Goal: Download file/media

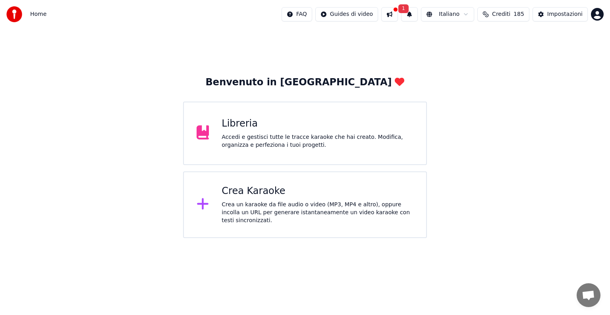
click at [411, 13] on button "1" at bounding box center [409, 14] width 17 height 14
click at [473, 37] on button "Aggiorna" at bounding box center [473, 39] width 38 height 14
click at [397, 17] on button at bounding box center [389, 14] width 17 height 14
click at [326, 40] on div "Benvenuto in Youka Libreria Accedi e gestisci tutte le tracce karaoke che hai c…" at bounding box center [305, 134] width 610 height 210
click at [273, 121] on div "Libreria" at bounding box center [317, 123] width 192 height 13
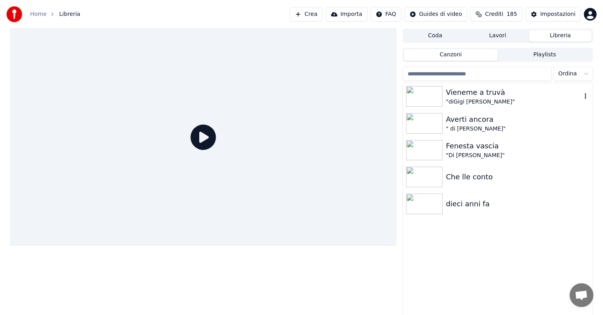
click at [482, 98] on div ""diGigi [PERSON_NAME]"" at bounding box center [513, 102] width 135 height 8
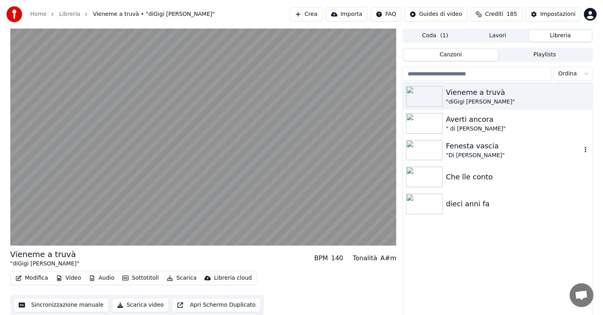
click at [439, 142] on img at bounding box center [424, 150] width 37 height 21
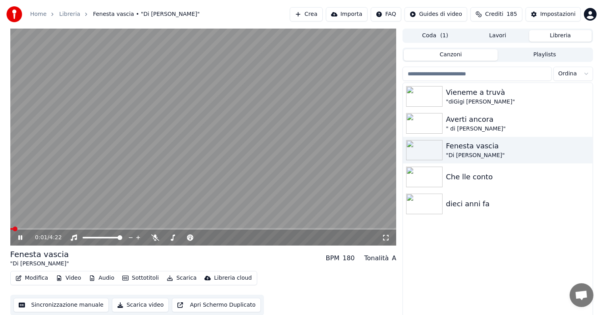
click at [116, 184] on video at bounding box center [203, 137] width 386 height 217
click at [154, 236] on body "Home Libreria Fenesta vascia • "Di [PERSON_NAME]" Crea Importa FAQ Guides di vi…" at bounding box center [301, 157] width 603 height 315
click at [175, 237] on div at bounding box center [191, 238] width 64 height 8
click at [181, 236] on div at bounding box center [191, 238] width 64 height 8
click at [176, 234] on div at bounding box center [191, 238] width 64 height 8
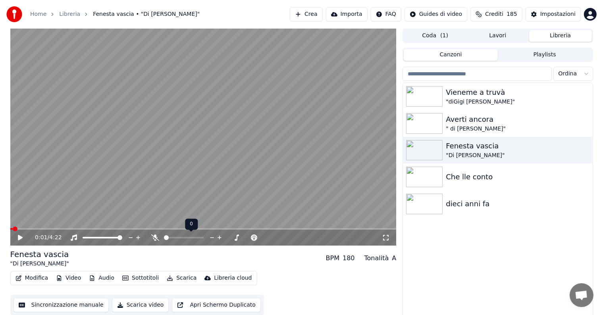
drag, startPoint x: 161, startPoint y: 238, endPoint x: 175, endPoint y: 239, distance: 13.5
click at [175, 239] on div at bounding box center [191, 238] width 64 height 8
click at [161, 236] on div at bounding box center [191, 238] width 64 height 8
click at [167, 241] on div at bounding box center [191, 238] width 64 height 8
click at [204, 240] on span at bounding box center [201, 237] width 5 height 5
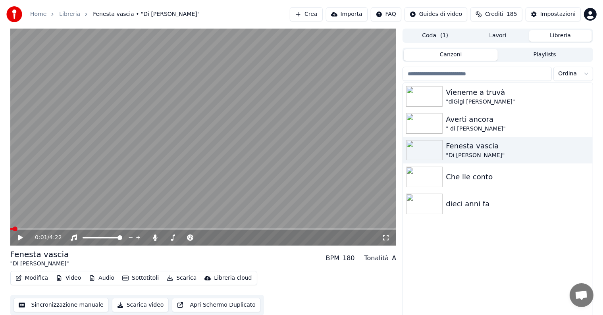
click at [106, 178] on video at bounding box center [203, 137] width 386 height 217
click at [156, 237] on icon at bounding box center [155, 238] width 4 height 6
click at [13, 228] on span at bounding box center [40, 229] width 61 height 2
click at [154, 236] on icon at bounding box center [155, 238] width 8 height 6
click at [34, 224] on video at bounding box center [203, 137] width 386 height 217
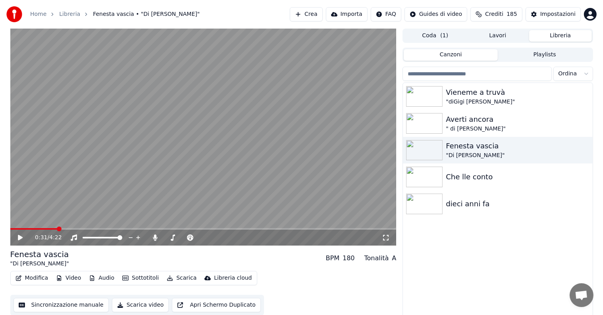
click at [31, 227] on video at bounding box center [203, 137] width 386 height 217
click at [30, 229] on span at bounding box center [34, 229] width 48 height 2
click at [47, 229] on span at bounding box center [38, 229] width 57 height 2
click at [36, 230] on span at bounding box center [29, 229] width 39 height 2
click at [44, 308] on button "Sincronizzazione manuale" at bounding box center [60, 305] width 95 height 14
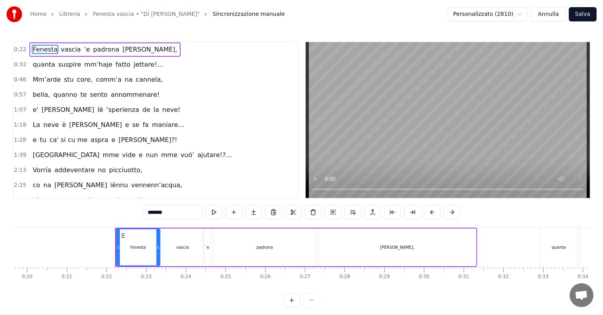
scroll to position [0, 842]
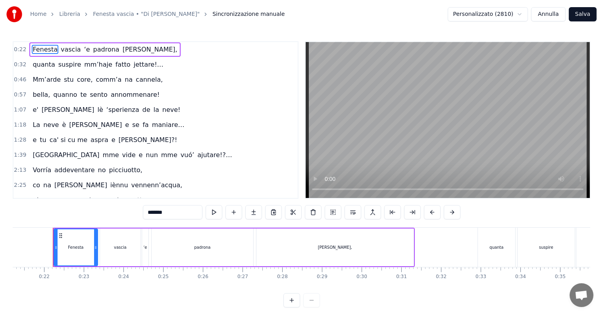
click at [12, 49] on div "Home Libreria Fenesta vascia • "Di [PERSON_NAME]" Sincronizzazione manuale Pers…" at bounding box center [301, 154] width 603 height 308
click at [21, 51] on span "0:22" at bounding box center [20, 50] width 12 height 8
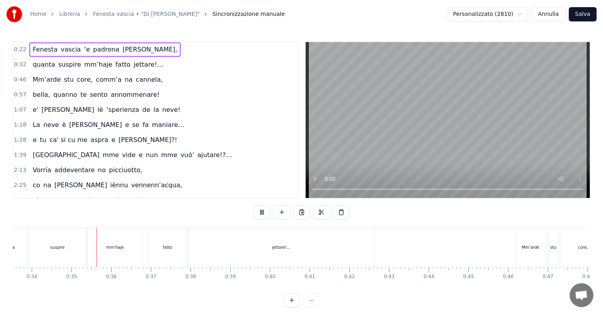
scroll to position [0, 1345]
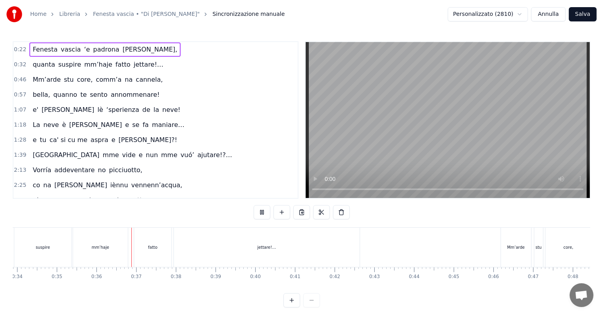
click at [17, 42] on div "0:22 Fenesta vascia ‘e padrona [PERSON_NAME]," at bounding box center [155, 49] width 284 height 15
click at [18, 48] on span "0:22" at bounding box center [20, 50] width 12 height 8
click at [12, 60] on div "Home Libreria Fenesta vascia • "Di [PERSON_NAME]" Sincronizzazione manuale Pers…" at bounding box center [301, 154] width 603 height 308
click at [20, 67] on span "0:32" at bounding box center [20, 65] width 12 height 8
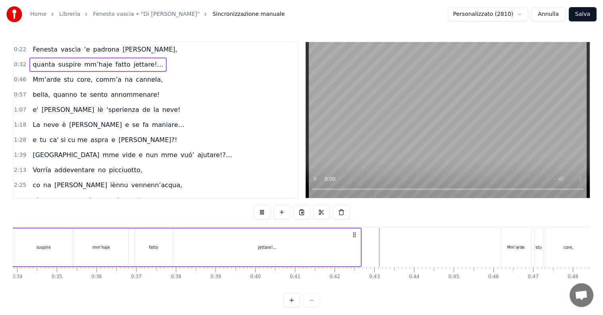
click at [20, 53] on span "0:22" at bounding box center [20, 50] width 12 height 8
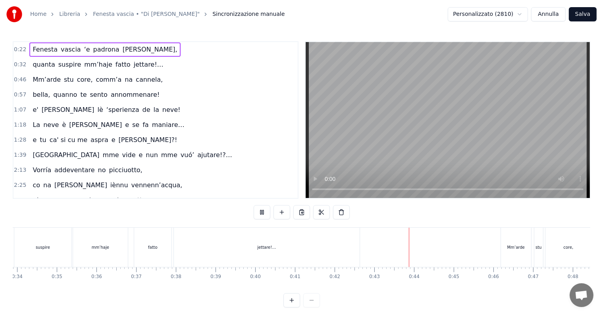
click at [20, 53] on span "0:22" at bounding box center [20, 50] width 12 height 8
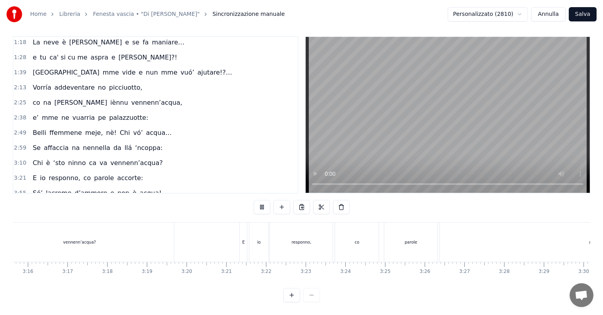
scroll to position [0, 7705]
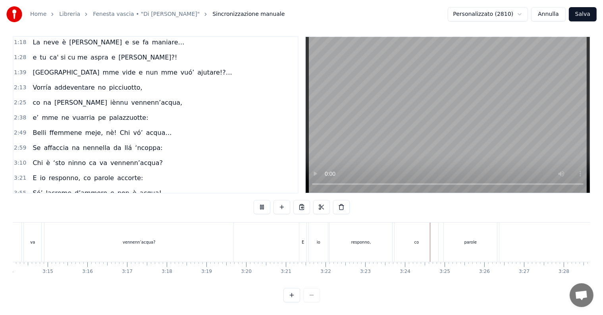
click at [505, 147] on video at bounding box center [448, 115] width 284 height 156
click at [32, 173] on span "E" at bounding box center [35, 177] width 6 height 9
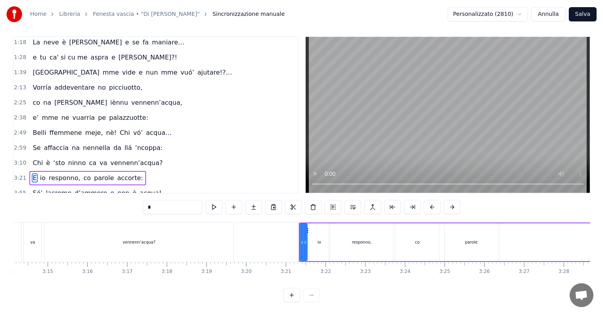
click at [33, 173] on span "E" at bounding box center [35, 177] width 6 height 9
click at [164, 200] on input "*" at bounding box center [173, 207] width 60 height 14
paste input "*****"
type input "**"
click at [34, 171] on div "I' io responno, co parole accorte:" at bounding box center [87, 178] width 116 height 14
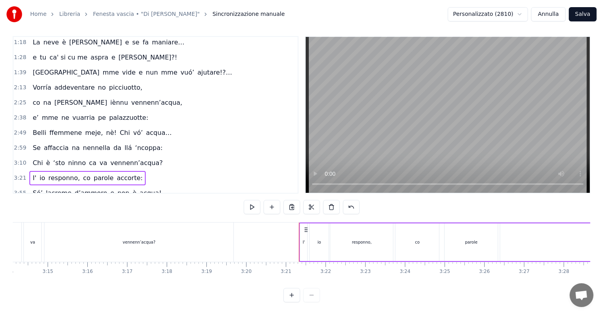
click at [39, 173] on span "io" at bounding box center [42, 177] width 7 height 9
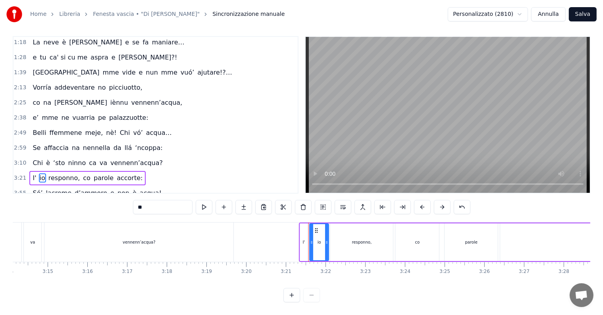
click at [39, 173] on span "io" at bounding box center [42, 177] width 7 height 9
click at [142, 203] on input "**" at bounding box center [163, 207] width 60 height 14
click at [144, 202] on input "**" at bounding box center [163, 207] width 60 height 14
drag, startPoint x: 142, startPoint y: 203, endPoint x: 132, endPoint y: 201, distance: 9.7
click at [132, 201] on div "0:22 Fenesta vascia ‘e padrona [PERSON_NAME], 0:32 quanta suspire mm’haje fatto…" at bounding box center [301, 169] width 577 height 266
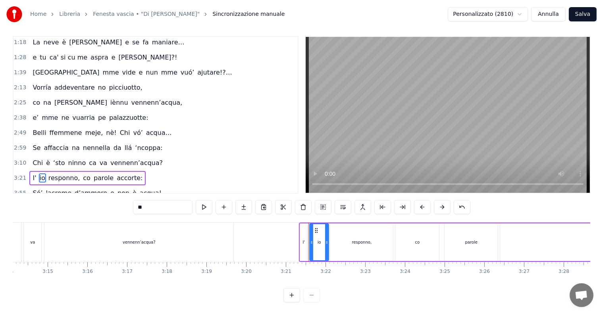
click at [142, 200] on input "**" at bounding box center [163, 207] width 60 height 14
drag, startPoint x: 142, startPoint y: 199, endPoint x: 135, endPoint y: 199, distance: 7.5
click at [135, 200] on input "**" at bounding box center [163, 207] width 60 height 14
paste input "***"
click at [142, 203] on input "*****" at bounding box center [163, 207] width 60 height 14
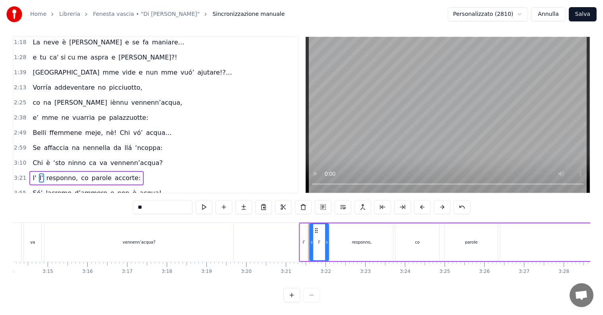
type input "*"
paste input "*****"
click at [142, 203] on input "*****" at bounding box center [163, 207] width 60 height 14
click at [79, 189] on span "d’ammore" at bounding box center [91, 193] width 34 height 9
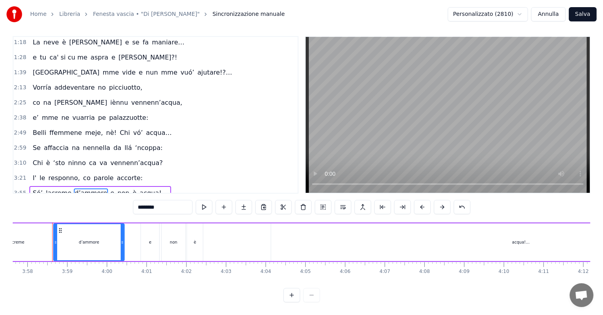
click at [93, 173] on span "parole" at bounding box center [103, 177] width 21 height 9
type input "******"
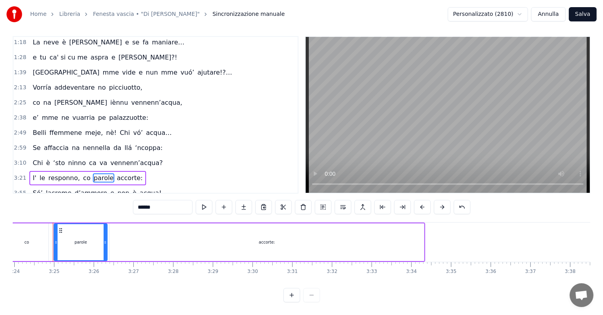
click at [19, 159] on span "3:10" at bounding box center [20, 163] width 12 height 8
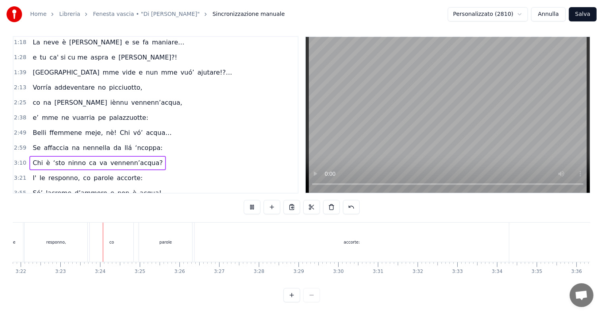
scroll to position [0, 8032]
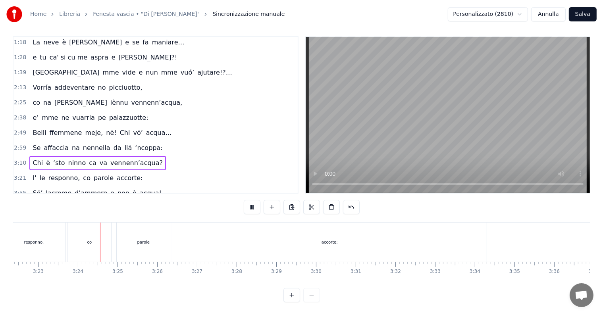
click at [400, 78] on video at bounding box center [448, 115] width 284 height 156
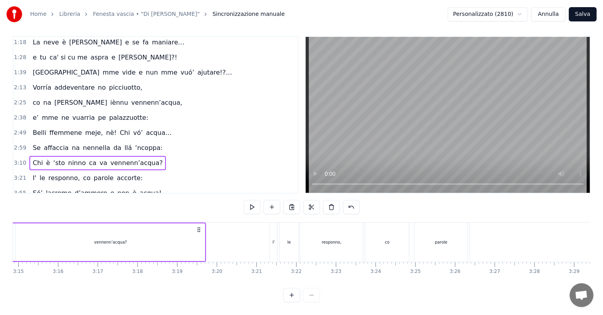
click at [479, 147] on video at bounding box center [448, 115] width 284 height 156
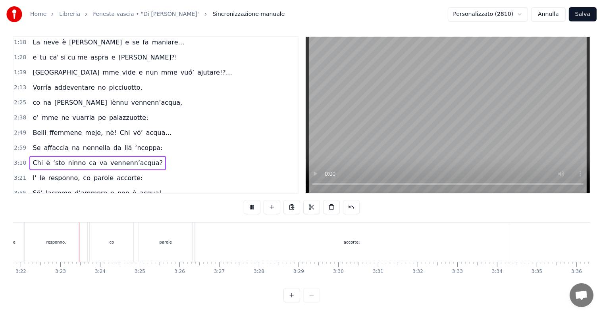
scroll to position [0, 8009]
click at [17, 174] on span "3:21" at bounding box center [20, 178] width 12 height 8
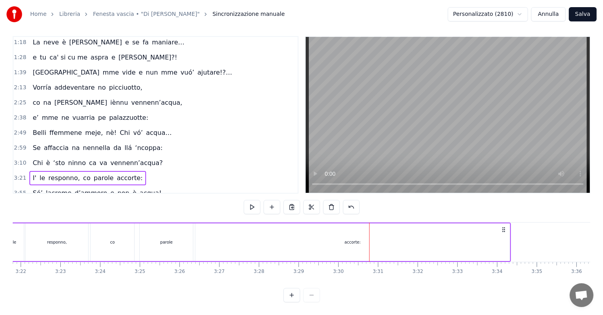
click at [23, 174] on span "3:21" at bounding box center [20, 178] width 12 height 8
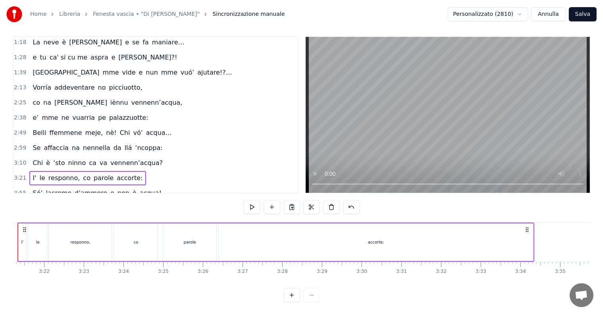
click at [23, 174] on span "3:21" at bounding box center [20, 178] width 12 height 8
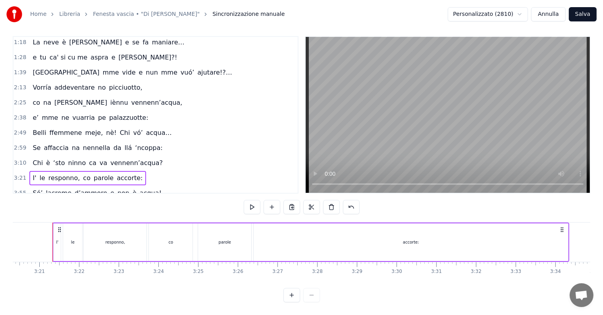
scroll to position [0, 7951]
click at [17, 174] on span "3:21" at bounding box center [20, 178] width 12 height 8
click at [16, 174] on span "3:21" at bounding box center [20, 178] width 12 height 8
click at [14, 159] on span "3:10" at bounding box center [20, 163] width 12 height 8
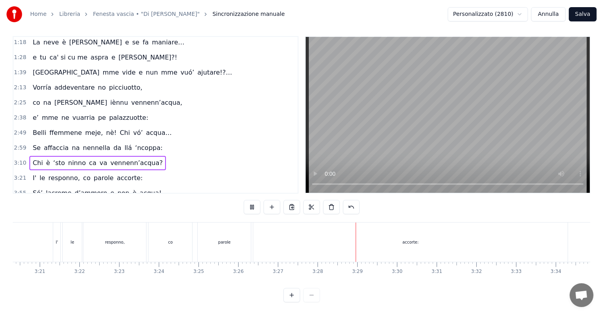
click at [14, 159] on span "3:10" at bounding box center [20, 163] width 12 height 8
click at [17, 174] on span "3:21" at bounding box center [20, 178] width 12 height 8
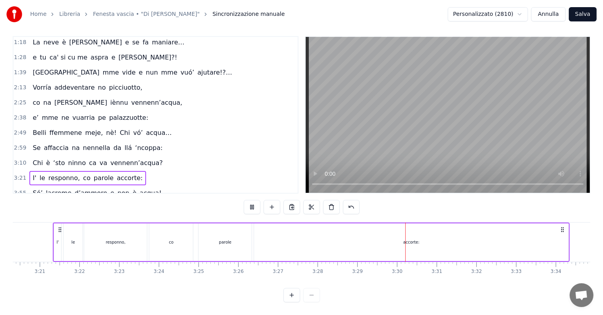
click at [17, 174] on span "3:21" at bounding box center [20, 178] width 12 height 8
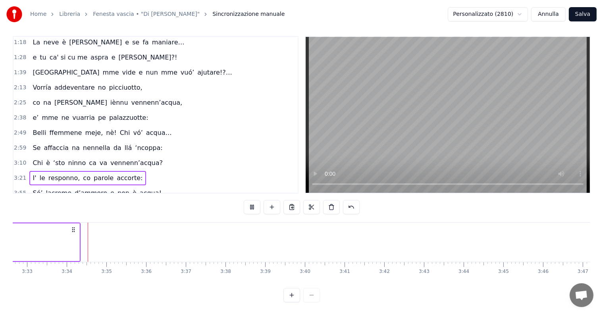
scroll to position [0, 8454]
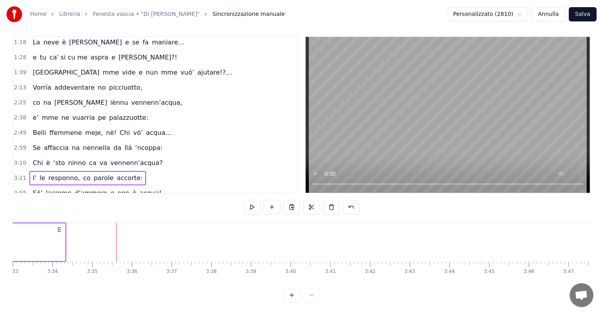
click at [19, 174] on span "3:21" at bounding box center [20, 178] width 12 height 8
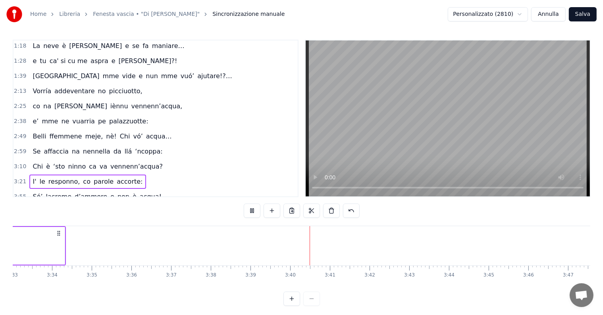
scroll to position [12, 0]
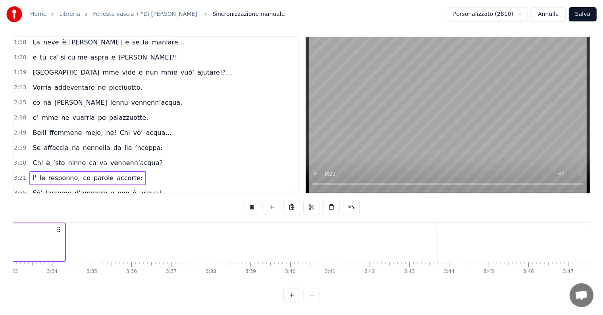
click at [19, 189] on span "3:55" at bounding box center [20, 193] width 12 height 8
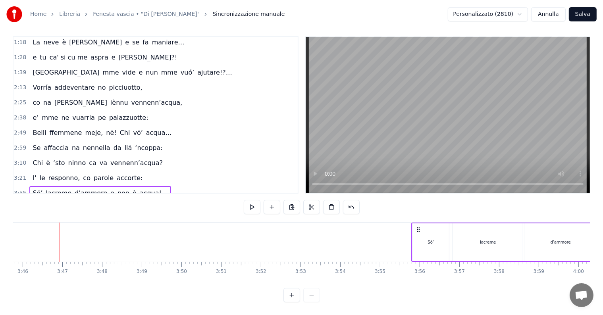
click at [19, 174] on span "3:21" at bounding box center [20, 178] width 12 height 8
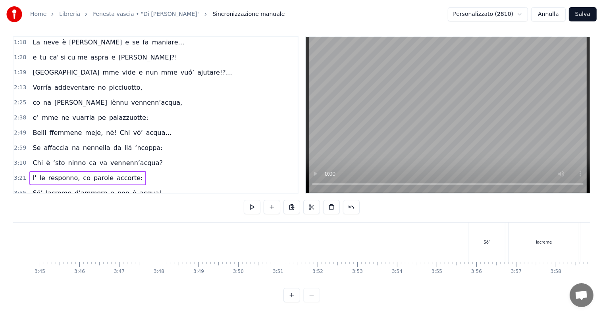
click at [19, 174] on span "3:21" at bounding box center [20, 178] width 12 height 8
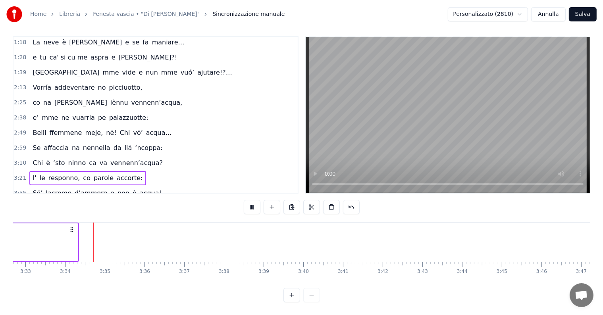
scroll to position [0, 8456]
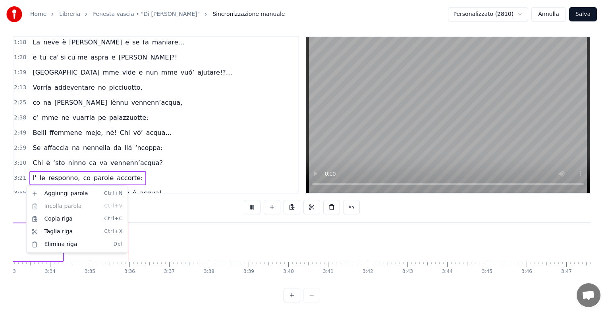
click at [21, 181] on html "Home Libreria Fenesta vascia • "Di [PERSON_NAME]" Sincronizzazione manuale Pers…" at bounding box center [305, 155] width 610 height 320
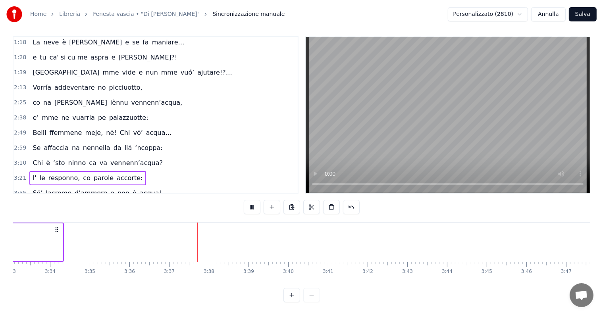
drag, startPoint x: 21, startPoint y: 180, endPoint x: 31, endPoint y: 182, distance: 10.8
click at [31, 186] on div "3:55 Só’ lacreme d’ammore e non è acqua!…" at bounding box center [155, 193] width 284 height 15
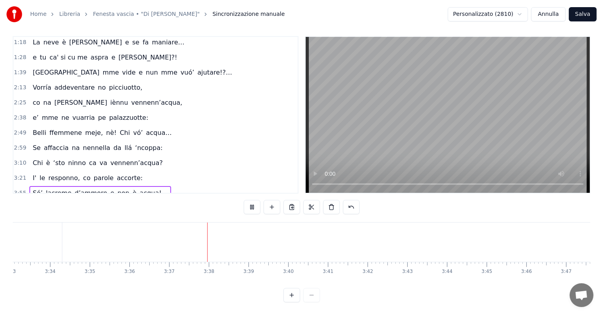
click at [32, 189] on span "Só’" at bounding box center [38, 193] width 12 height 9
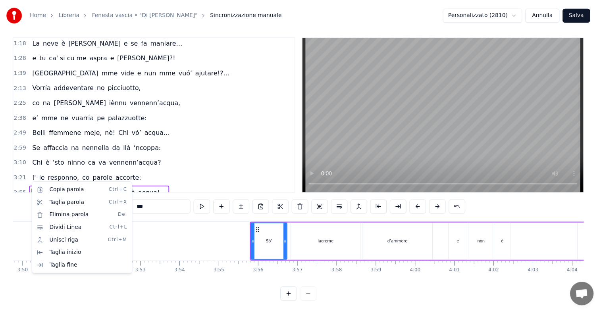
scroll to position [0, 9319]
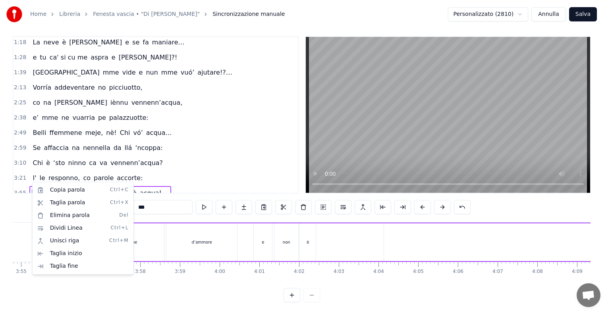
click at [52, 179] on html "Home Libreria Fenesta vascia • "Di [PERSON_NAME]" Sincronizzazione manuale Pers…" at bounding box center [305, 155] width 610 height 320
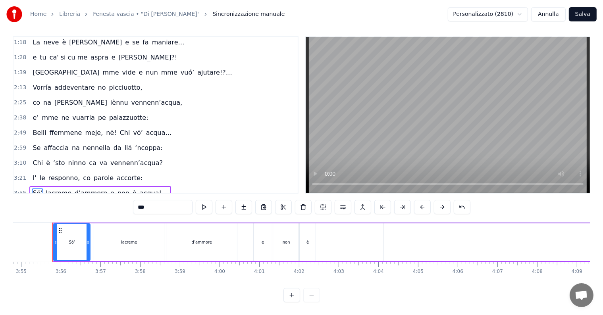
click at [74, 189] on span "d’ammore" at bounding box center [91, 193] width 34 height 9
type input "********"
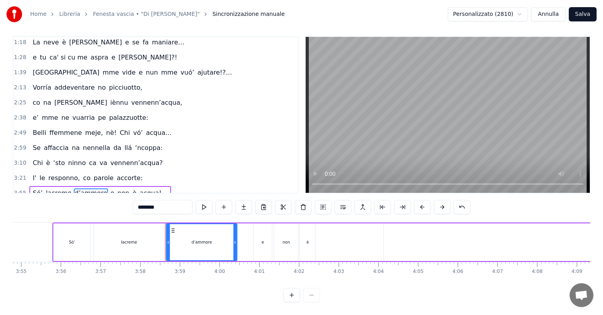
click at [18, 189] on span "3:55" at bounding box center [20, 193] width 12 height 8
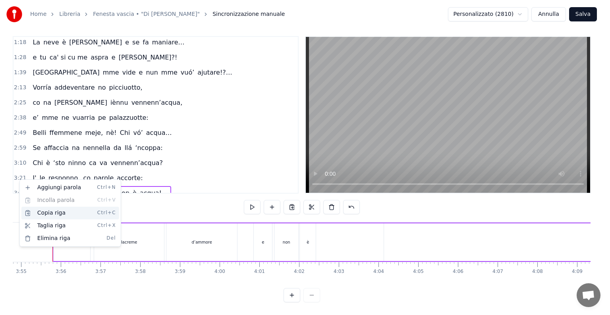
click at [41, 214] on div "Copia riga Ctrl+C" at bounding box center [70, 213] width 98 height 13
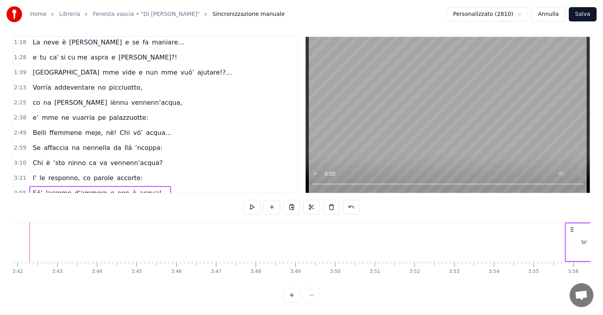
scroll to position [0, 8783]
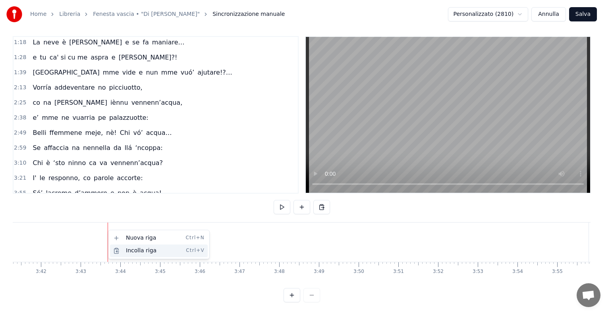
click at [129, 250] on div "Incolla riga Ctrl+V" at bounding box center [159, 250] width 98 height 13
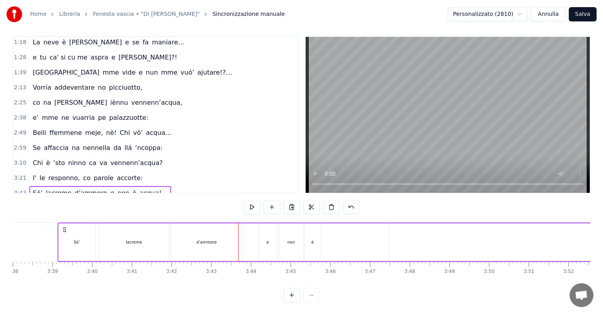
drag, startPoint x: 115, startPoint y: 221, endPoint x: 76, endPoint y: 221, distance: 38.5
click at [57, 223] on div "Só’ lacreme d’ammore e non è acqua!…" at bounding box center [473, 242] width 832 height 39
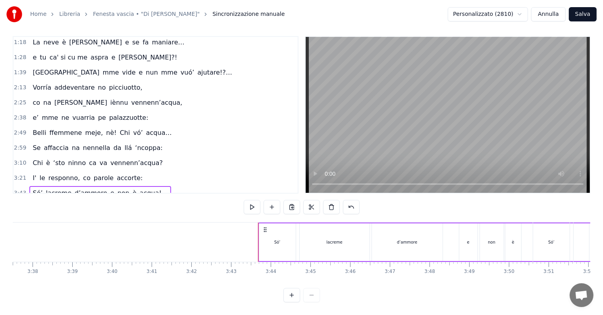
drag, startPoint x: 87, startPoint y: 221, endPoint x: 52, endPoint y: 220, distance: 34.9
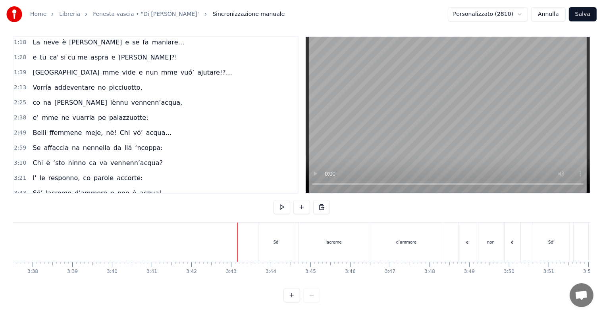
scroll to position [92, 0]
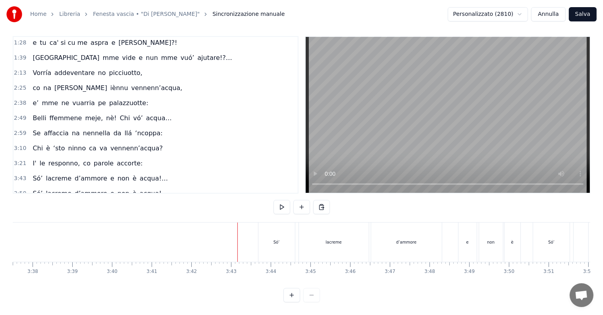
click at [15, 175] on span "3:43" at bounding box center [20, 179] width 12 height 8
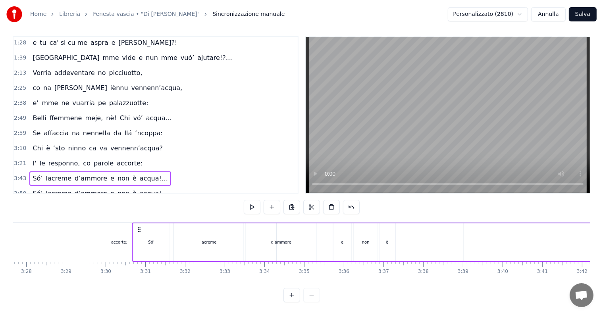
scroll to position [0, 8236]
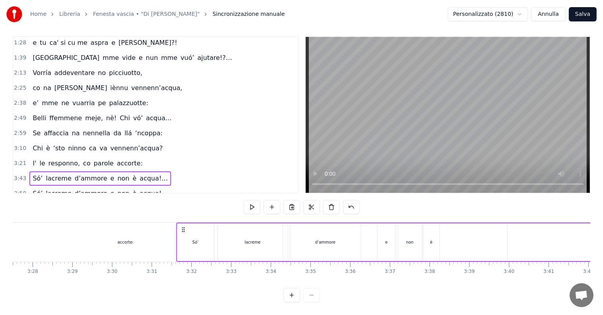
drag, startPoint x: 263, startPoint y: 224, endPoint x: 182, endPoint y: 238, distance: 82.2
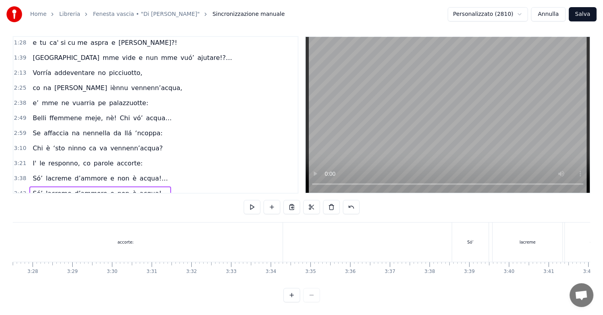
click at [19, 156] on div "3:21 I' le responno, co parole accorte:" at bounding box center [155, 163] width 284 height 15
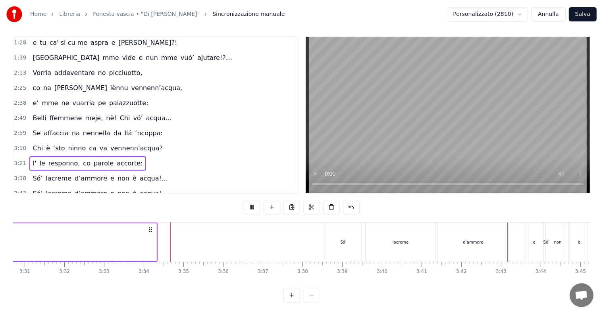
scroll to position [0, 8456]
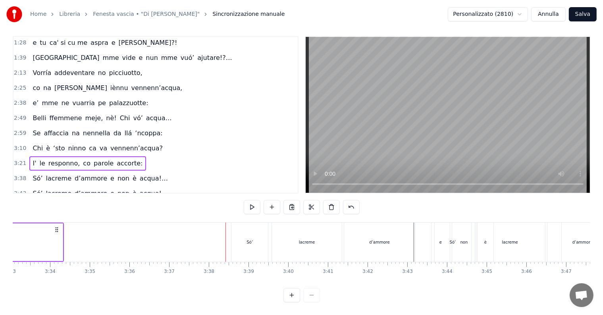
click at [19, 160] on span "3:21" at bounding box center [20, 164] width 12 height 8
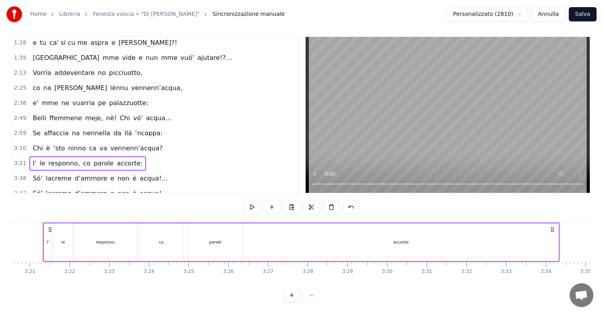
scroll to position [0, 7951]
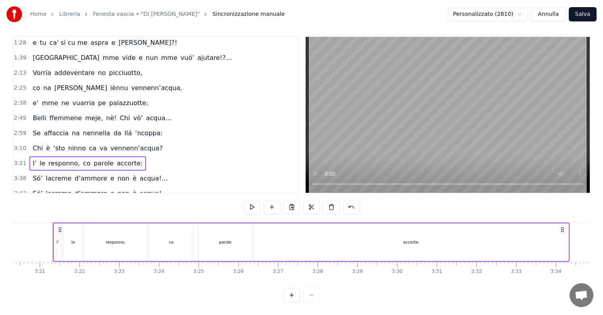
click at [543, 226] on div "accorte:" at bounding box center [411, 242] width 314 height 38
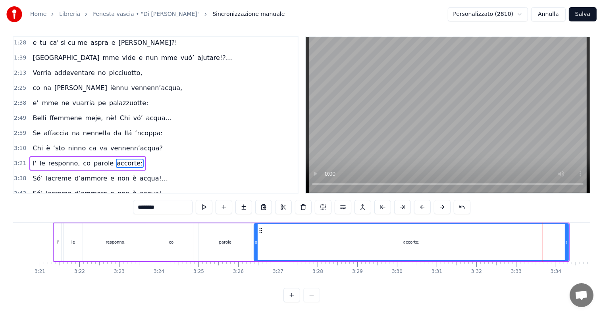
scroll to position [4, 0]
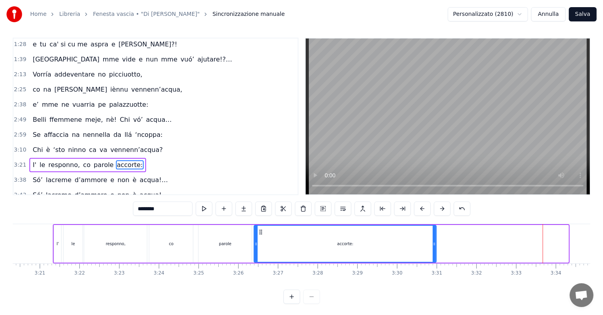
drag, startPoint x: 566, startPoint y: 242, endPoint x: 435, endPoint y: 245, distance: 131.0
click at [435, 245] on icon at bounding box center [434, 244] width 3 height 6
click at [15, 146] on span "3:10" at bounding box center [20, 150] width 12 height 8
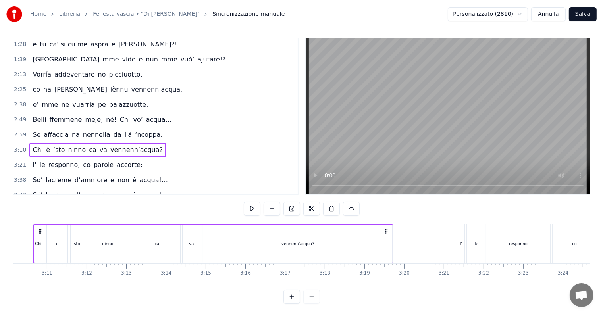
scroll to position [0, 7527]
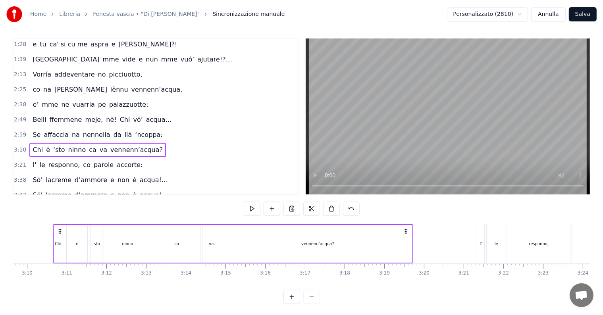
click at [17, 161] on span "3:21" at bounding box center [20, 165] width 12 height 8
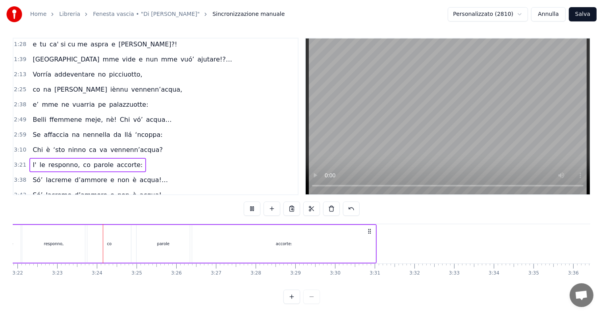
scroll to position [0, 8036]
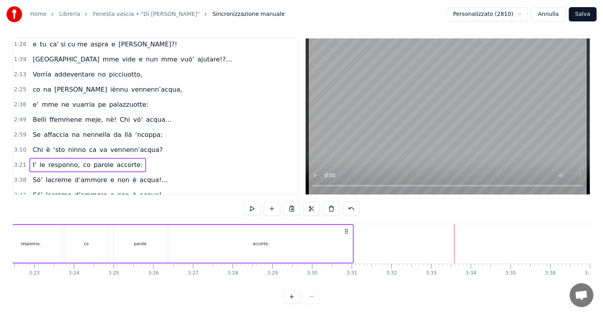
click at [339, 238] on div "accorte:" at bounding box center [260, 244] width 183 height 38
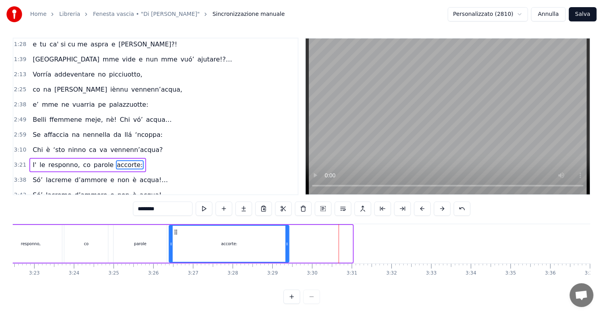
drag, startPoint x: 350, startPoint y: 244, endPoint x: 284, endPoint y: 247, distance: 66.8
click at [285, 247] on div at bounding box center [286, 244] width 3 height 36
click at [19, 176] on span "3:38" at bounding box center [20, 180] width 12 height 8
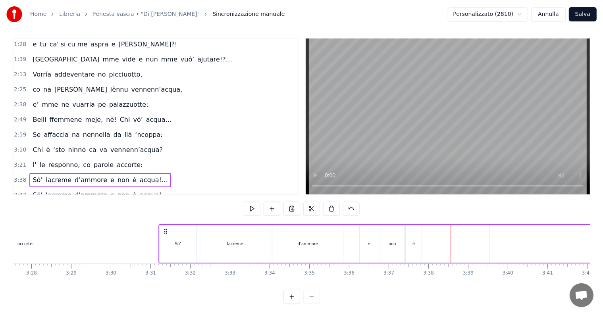
scroll to position [0, 8235]
drag, startPoint x: 60, startPoint y: 230, endPoint x: 183, endPoint y: 225, distance: 122.7
click at [183, 225] on div "Só’ lacreme d’ammore e non è acqua!…" at bounding box center [591, 243] width 832 height 39
click at [15, 161] on span "3:21" at bounding box center [20, 165] width 12 height 8
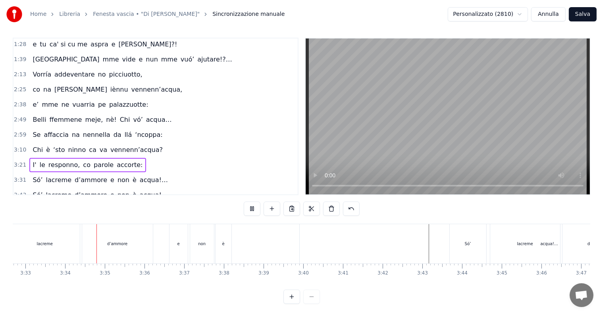
scroll to position [0, 8457]
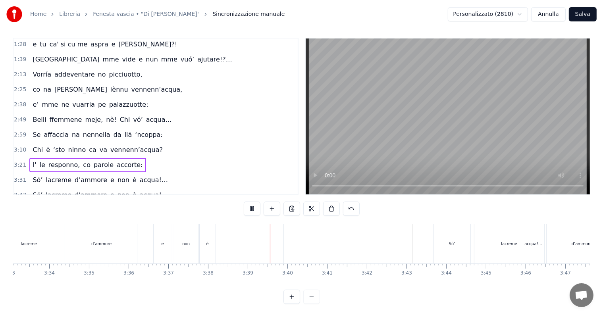
click at [21, 176] on span "3:31" at bounding box center [20, 180] width 12 height 8
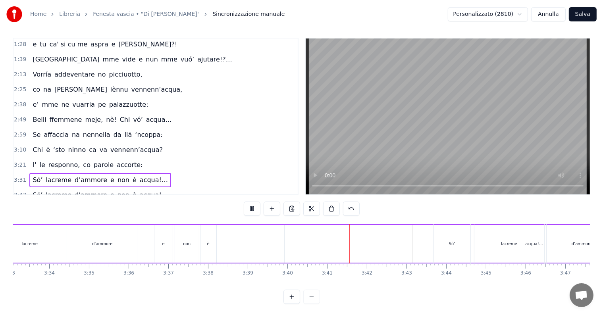
click at [19, 191] on span "3:43" at bounding box center [20, 195] width 12 height 8
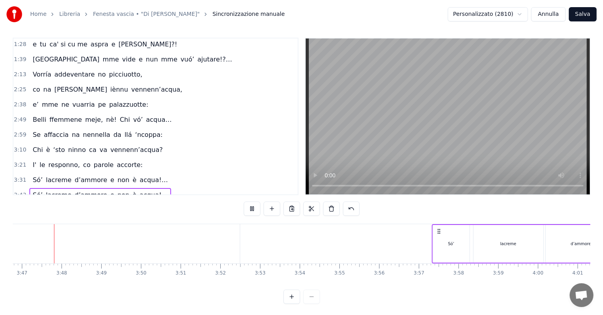
scroll to position [0, 9003]
drag, startPoint x: 438, startPoint y: 229, endPoint x: 370, endPoint y: 227, distance: 68.3
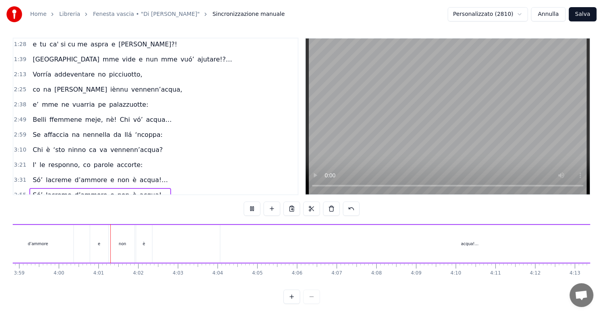
scroll to position [0, 9511]
click at [19, 131] on span "2:59" at bounding box center [20, 135] width 12 height 8
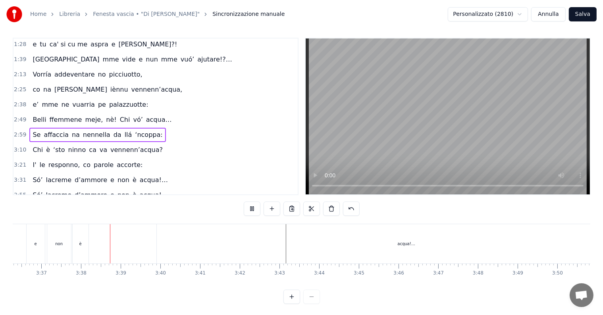
scroll to position [0, 8615]
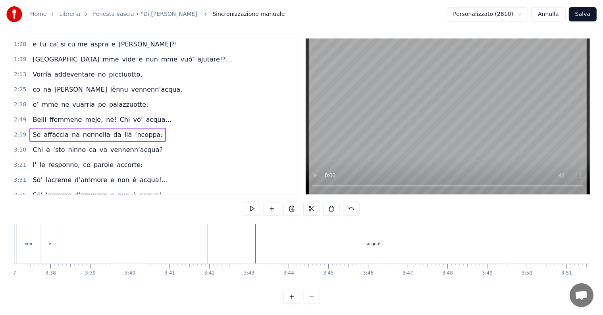
click at [17, 176] on span "3:31" at bounding box center [20, 180] width 12 height 8
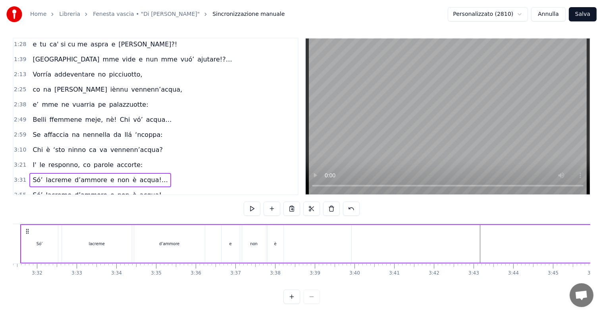
scroll to position [0, 8358]
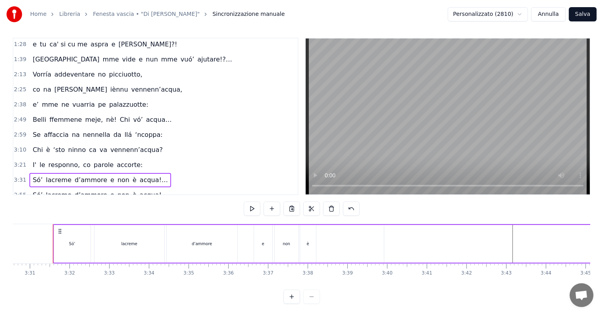
click at [212, 247] on div "d’ammore" at bounding box center [202, 244] width 71 height 38
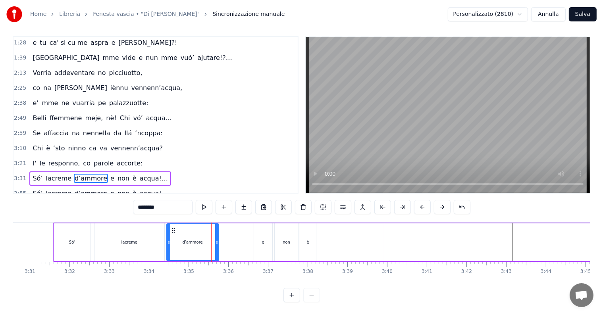
drag, startPoint x: 236, startPoint y: 234, endPoint x: 219, endPoint y: 235, distance: 17.5
click at [218, 239] on icon at bounding box center [216, 242] width 3 height 6
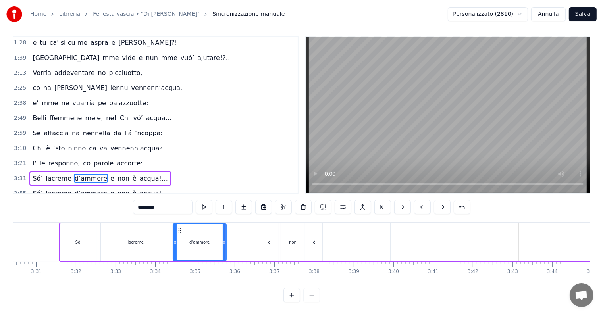
click at [110, 174] on span "e" at bounding box center [113, 178] width 6 height 9
type input "*"
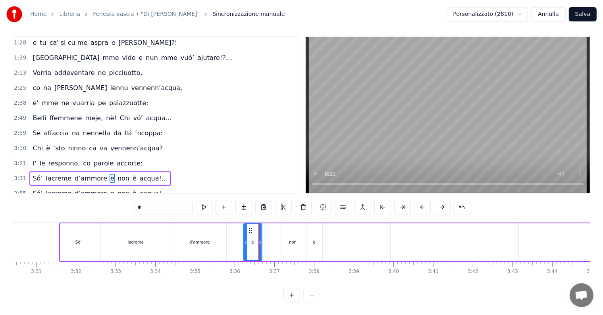
drag, startPoint x: 266, startPoint y: 223, endPoint x: 250, endPoint y: 224, distance: 15.9
click at [250, 227] on icon at bounding box center [250, 230] width 6 height 6
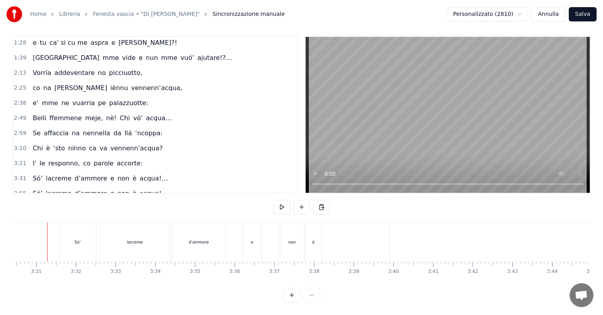
scroll to position [0, 8346]
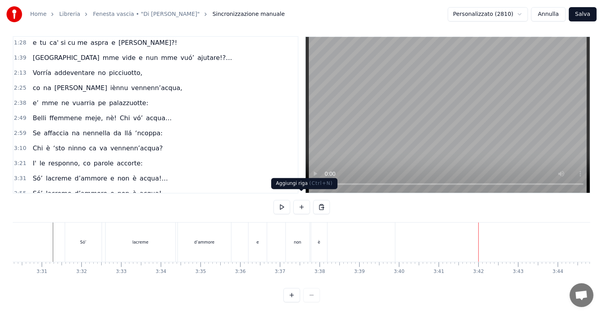
click at [298, 223] on div "non" at bounding box center [298, 242] width 24 height 39
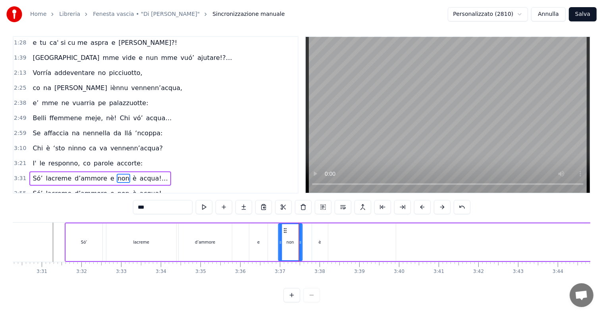
drag, startPoint x: 293, startPoint y: 223, endPoint x: 284, endPoint y: 224, distance: 8.4
click at [284, 227] on icon at bounding box center [285, 230] width 6 height 6
click at [316, 230] on div "è" at bounding box center [320, 242] width 16 height 38
drag, startPoint x: 318, startPoint y: 225, endPoint x: 312, endPoint y: 226, distance: 6.4
click at [312, 227] on icon at bounding box center [312, 230] width 6 height 6
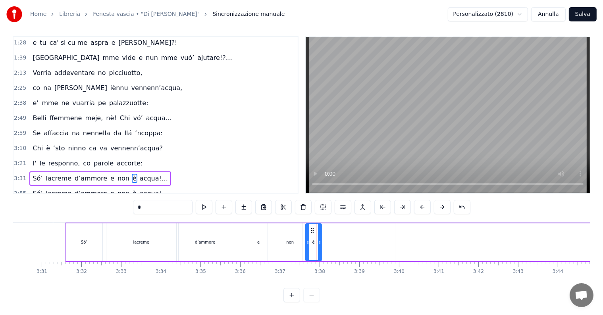
type input "*******"
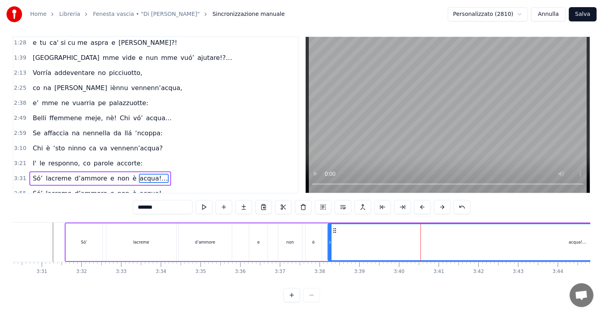
drag, startPoint x: 401, startPoint y: 222, endPoint x: 333, endPoint y: 229, distance: 68.6
click at [333, 229] on div "acqua!…" at bounding box center [577, 242] width 499 height 36
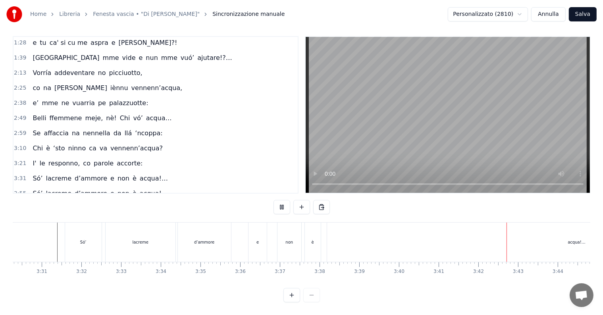
click at [479, 282] on div "0:22 Fenesta vascia ‘e padrona [PERSON_NAME], 0:32 quanta suspire mm’haje fatto…" at bounding box center [301, 169] width 577 height 266
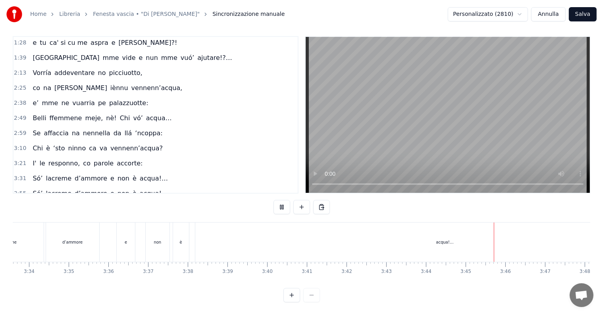
click at [441, 239] on div "acqua!…" at bounding box center [444, 242] width 499 height 39
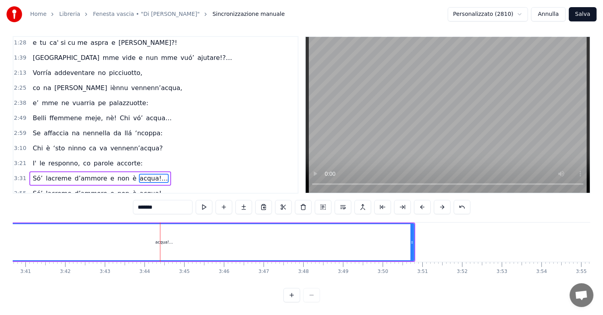
scroll to position [0, 8747]
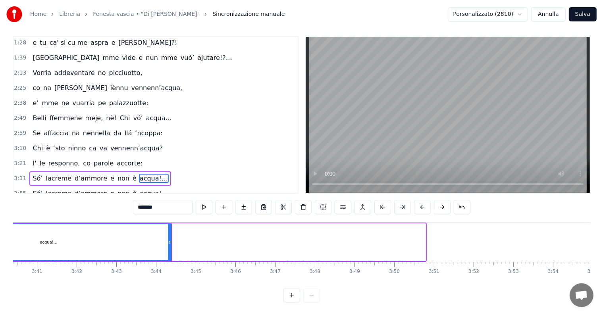
drag, startPoint x: 424, startPoint y: 233, endPoint x: 170, endPoint y: 230, distance: 254.0
click at [170, 230] on div at bounding box center [169, 242] width 3 height 36
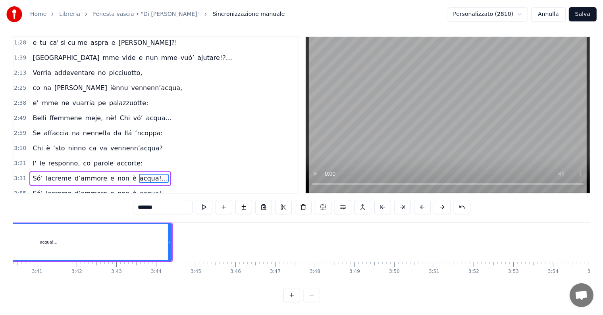
click at [17, 175] on span "3:31" at bounding box center [20, 179] width 12 height 8
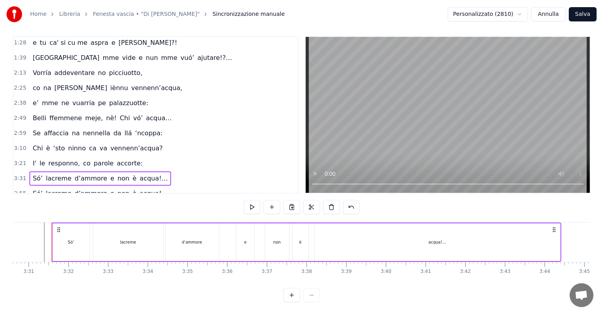
scroll to position [0, 8358]
click at [431, 228] on div "acqua!…" at bounding box center [438, 242] width 245 height 38
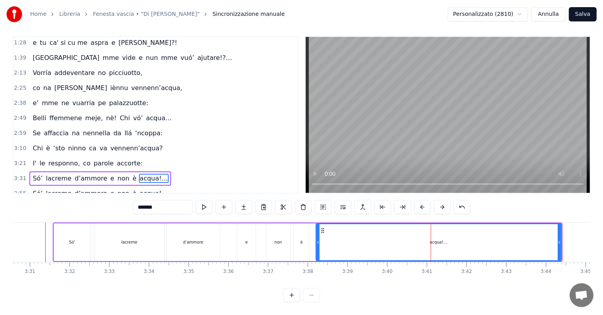
click at [431, 228] on div "acqua!…" at bounding box center [438, 242] width 244 height 36
drag, startPoint x: 559, startPoint y: 233, endPoint x: 508, endPoint y: 241, distance: 51.8
click at [509, 241] on div at bounding box center [510, 242] width 3 height 36
click at [281, 229] on div "non" at bounding box center [278, 242] width 24 height 38
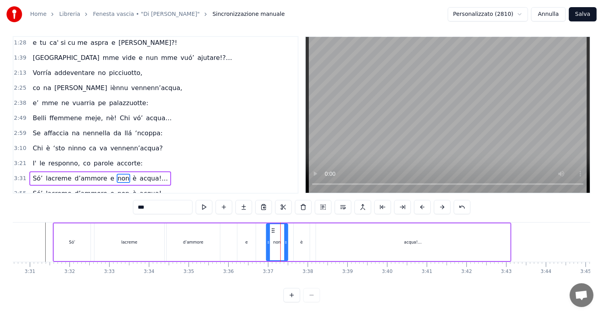
drag, startPoint x: 287, startPoint y: 234, endPoint x: 281, endPoint y: 235, distance: 6.4
click at [284, 239] on icon at bounding box center [285, 242] width 3 height 6
drag, startPoint x: 281, startPoint y: 235, endPoint x: 285, endPoint y: 235, distance: 4.4
click at [285, 239] on icon at bounding box center [286, 242] width 3 height 6
click at [244, 234] on div "e" at bounding box center [246, 242] width 18 height 38
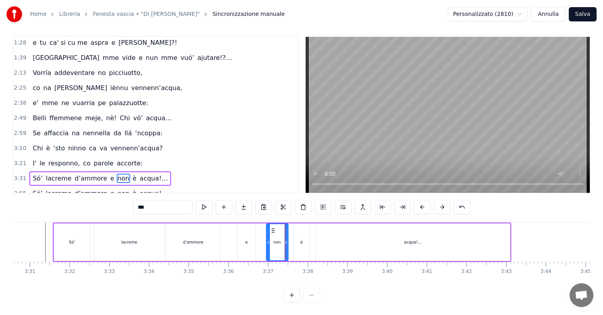
type input "*"
drag, startPoint x: 242, startPoint y: 224, endPoint x: 249, endPoint y: 222, distance: 7.0
click at [249, 227] on icon at bounding box center [251, 230] width 6 height 6
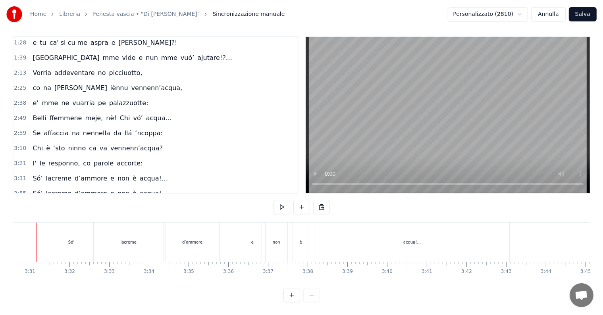
scroll to position [0, 8341]
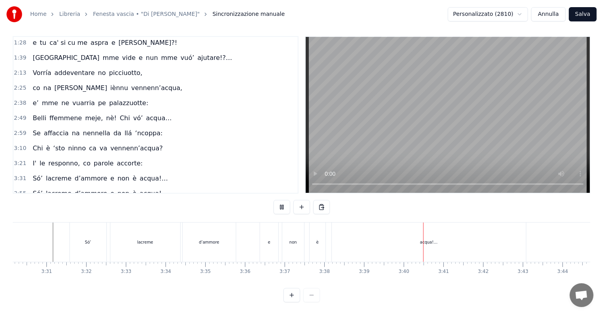
click at [222, 230] on div "d’ammore" at bounding box center [209, 242] width 53 height 39
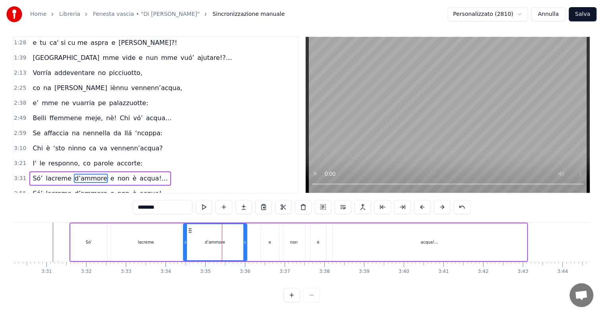
drag, startPoint x: 234, startPoint y: 235, endPoint x: 244, endPoint y: 237, distance: 10.4
click at [244, 239] on icon at bounding box center [244, 242] width 3 height 6
click at [262, 235] on div "e" at bounding box center [270, 242] width 18 height 38
type input "*"
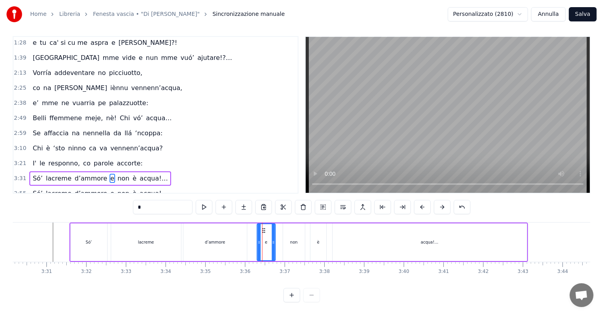
drag, startPoint x: 264, startPoint y: 222, endPoint x: 260, endPoint y: 223, distance: 4.0
click at [260, 227] on icon at bounding box center [263, 230] width 6 height 6
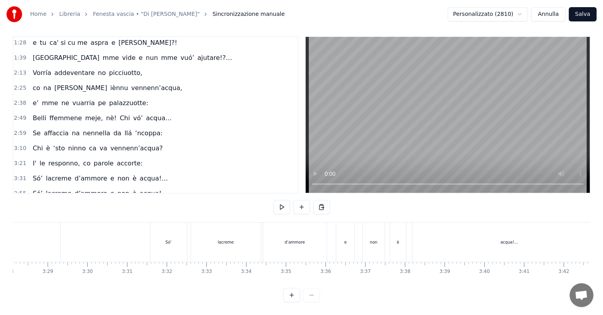
scroll to position [0, 8190]
click at [16, 175] on span "3:31" at bounding box center [20, 179] width 12 height 8
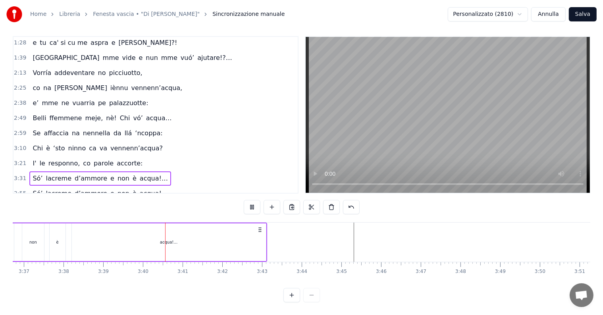
scroll to position [0, 8694]
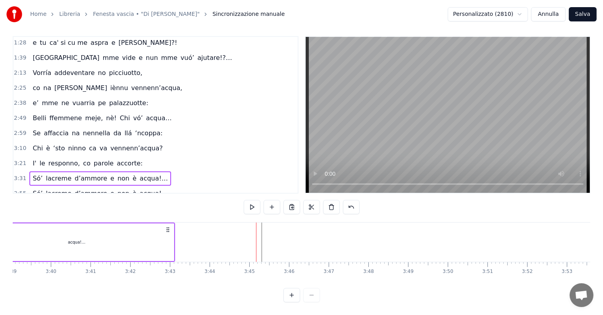
click at [23, 175] on span "3:31" at bounding box center [20, 179] width 12 height 8
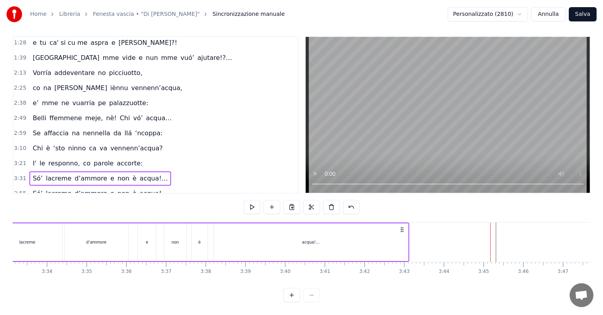
click at [23, 175] on span "3:31" at bounding box center [20, 179] width 12 height 8
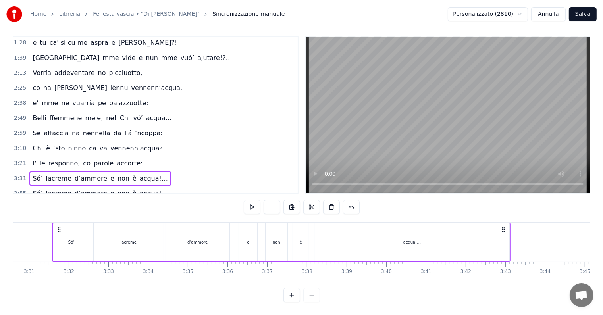
scroll to position [0, 8358]
click at [23, 175] on span "3:31" at bounding box center [20, 179] width 12 height 8
click at [32, 174] on span "Só’" at bounding box center [38, 178] width 12 height 9
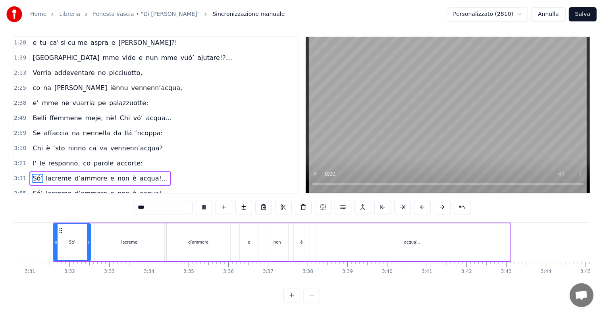
click at [45, 174] on span "lacreme" at bounding box center [58, 178] width 27 height 9
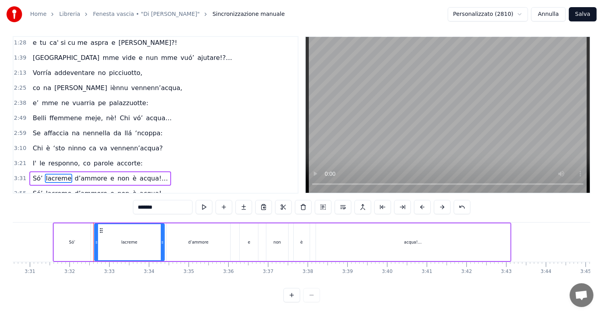
click at [48, 174] on span "lacreme" at bounding box center [58, 178] width 27 height 9
click at [35, 174] on span "Só’" at bounding box center [38, 178] width 12 height 9
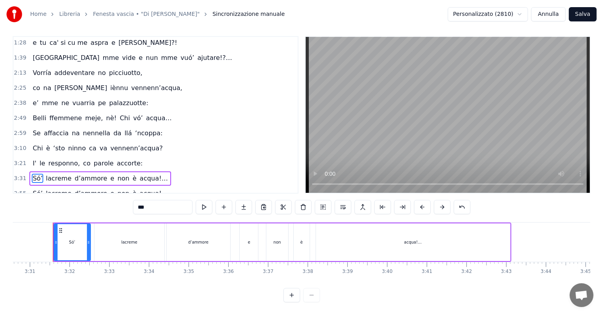
click at [110, 174] on span "e" at bounding box center [113, 178] width 6 height 9
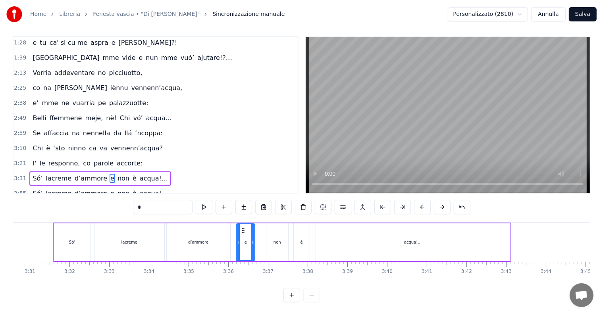
click at [244, 227] on icon at bounding box center [243, 230] width 6 height 6
click at [277, 230] on div "non" at bounding box center [277, 242] width 22 height 38
type input "***"
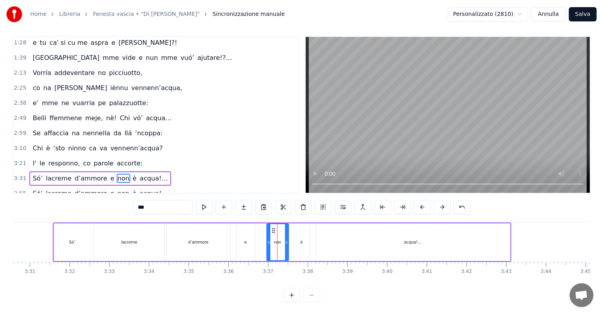
click at [274, 232] on circle at bounding box center [274, 232] width 0 height 0
click at [270, 227] on icon at bounding box center [270, 230] width 6 height 6
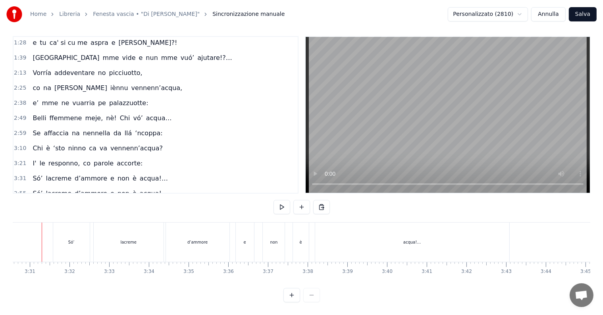
scroll to position [0, 8346]
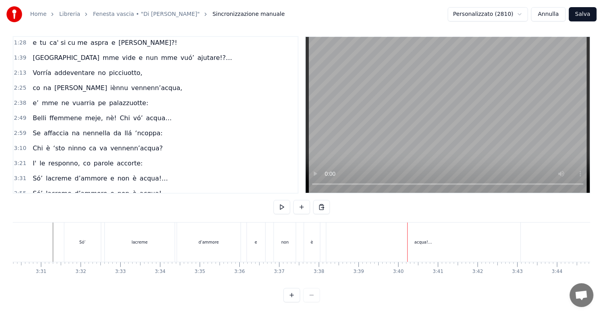
click at [314, 225] on div "è" at bounding box center [312, 242] width 16 height 39
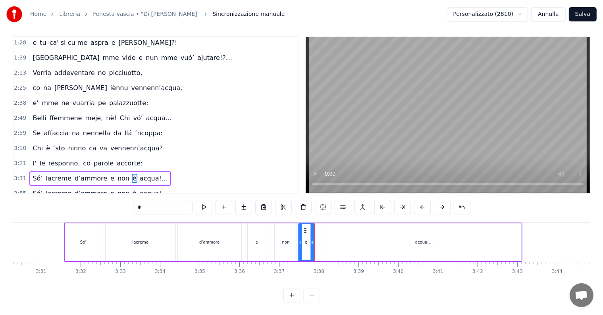
drag, startPoint x: 310, startPoint y: 221, endPoint x: 302, endPoint y: 222, distance: 7.7
click at [302, 227] on icon at bounding box center [305, 230] width 6 height 6
click at [370, 231] on div "acqua!…" at bounding box center [424, 242] width 194 height 38
type input "*******"
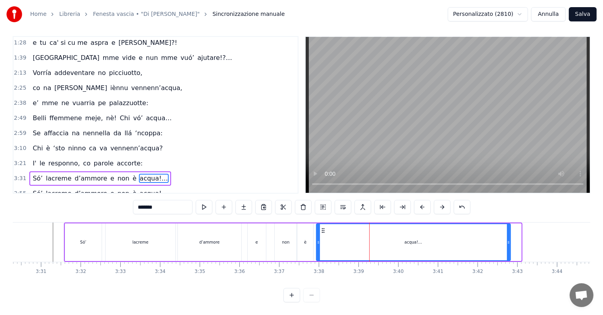
drag, startPoint x: 332, startPoint y: 223, endPoint x: 321, endPoint y: 225, distance: 11.0
click at [321, 227] on icon at bounding box center [323, 230] width 6 height 6
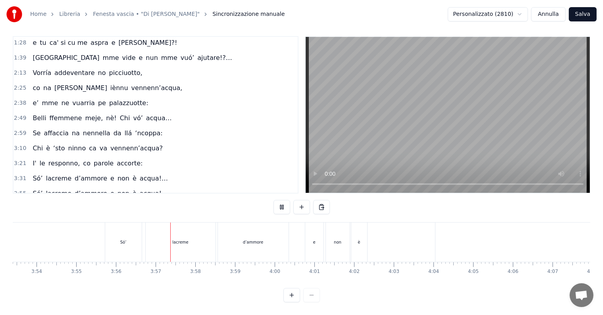
scroll to position [0, 9358]
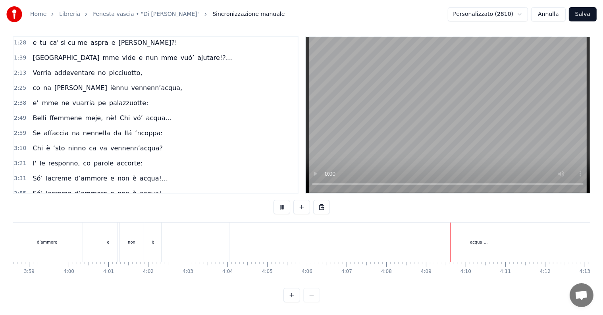
click at [495, 240] on div "acqua!…" at bounding box center [478, 242] width 499 height 39
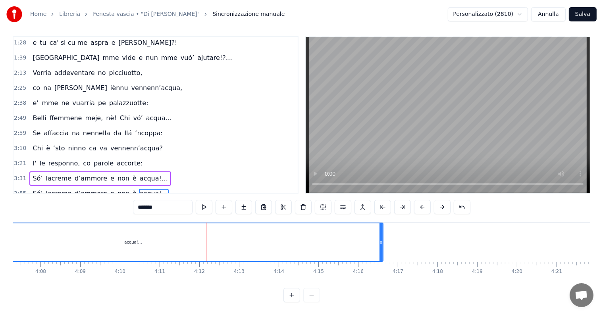
scroll to position [0, 9838]
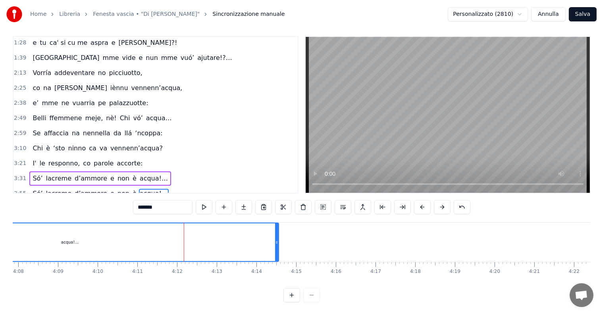
drag, startPoint x: 360, startPoint y: 235, endPoint x: 278, endPoint y: 237, distance: 82.2
click at [278, 239] on icon at bounding box center [276, 242] width 3 height 6
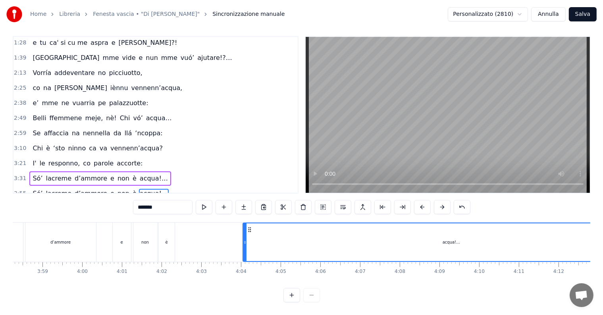
scroll to position [0, 9374]
drag, startPoint x: 331, startPoint y: 222, endPoint x: 281, endPoint y: 223, distance: 49.6
click at [281, 227] on icon at bounding box center [282, 230] width 6 height 6
click at [36, 230] on div "lacreme" at bounding box center [70, 242] width 70 height 39
type input "*******"
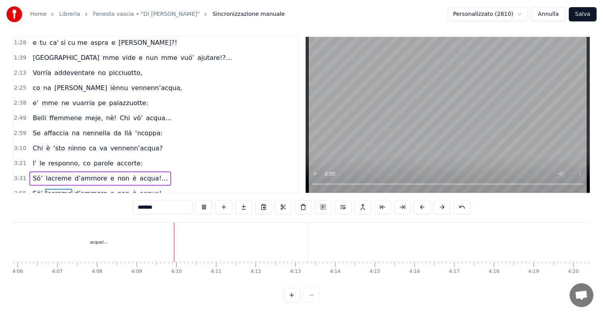
scroll to position [0, 9838]
click at [22, 156] on div "3:21 I' le responno, co parole accorte:" at bounding box center [155, 163] width 284 height 15
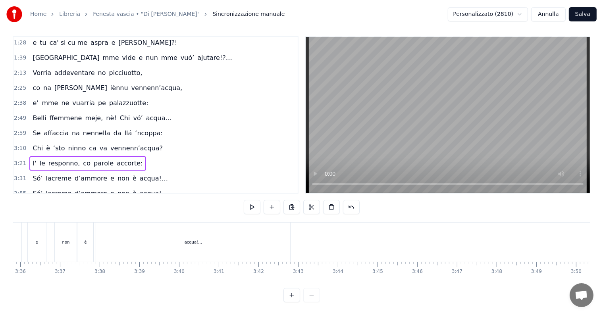
click at [19, 175] on span "3:31" at bounding box center [20, 179] width 12 height 8
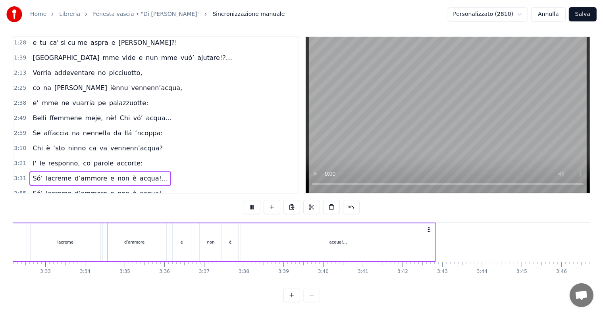
scroll to position [0, 8450]
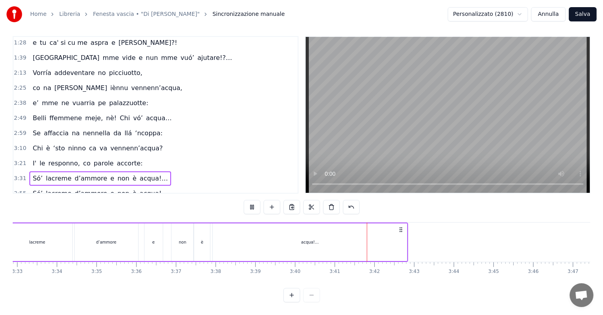
click at [189, 227] on div "non" at bounding box center [182, 242] width 22 height 38
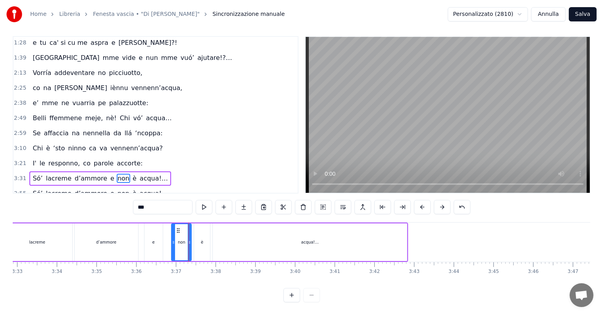
click at [188, 227] on div at bounding box center [189, 242] width 3 height 36
click at [200, 229] on div "è" at bounding box center [202, 242] width 16 height 38
click at [197, 227] on icon at bounding box center [198, 230] width 6 height 6
click at [204, 229] on div at bounding box center [205, 242] width 3 height 36
click at [49, 235] on div "lacreme" at bounding box center [37, 242] width 70 height 38
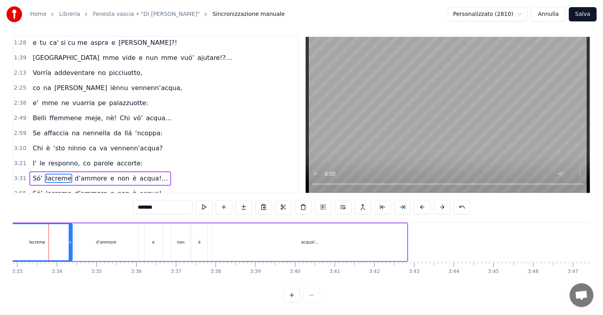
scroll to position [0, 8445]
click at [155, 236] on div "e" at bounding box center [158, 242] width 18 height 38
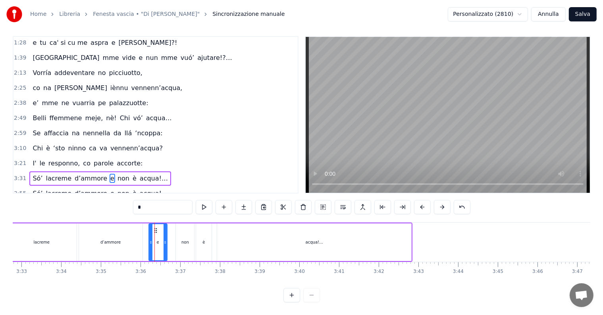
click at [179, 227] on div "non" at bounding box center [185, 242] width 18 height 38
drag, startPoint x: 182, startPoint y: 222, endPoint x: 175, endPoint y: 222, distance: 6.7
click at [175, 227] on icon at bounding box center [176, 230] width 6 height 6
click at [208, 223] on div "è" at bounding box center [203, 242] width 15 height 38
type input "*"
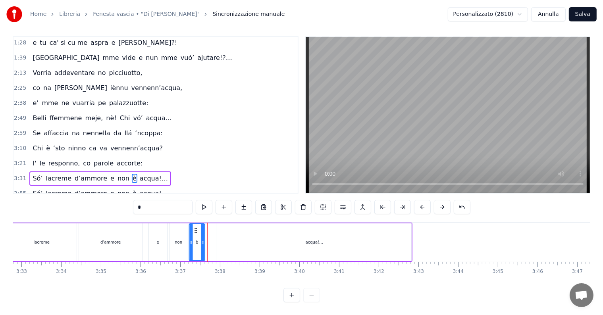
drag, startPoint x: 204, startPoint y: 222, endPoint x: 197, endPoint y: 223, distance: 6.8
click at [197, 227] on icon at bounding box center [195, 230] width 6 height 6
click at [17, 175] on span "3:31" at bounding box center [20, 179] width 12 height 8
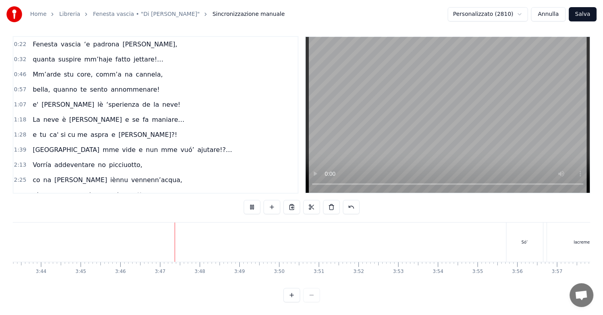
scroll to position [0, 0]
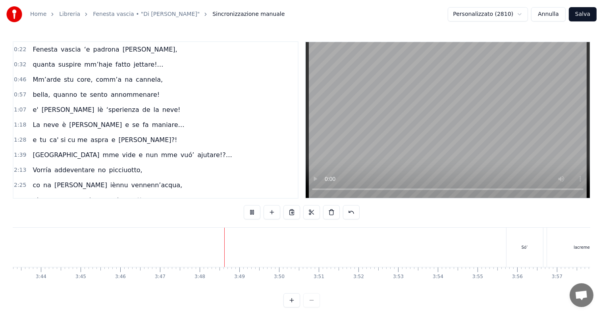
click at [19, 46] on span "0:22" at bounding box center [20, 50] width 12 height 8
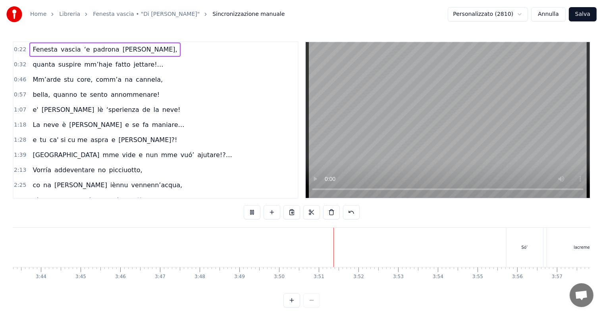
click at [20, 50] on span "0:22" at bounding box center [20, 50] width 12 height 8
click at [16, 49] on span "0:22" at bounding box center [20, 50] width 12 height 8
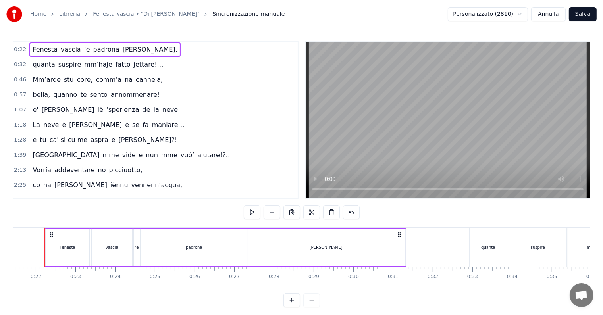
scroll to position [0, 842]
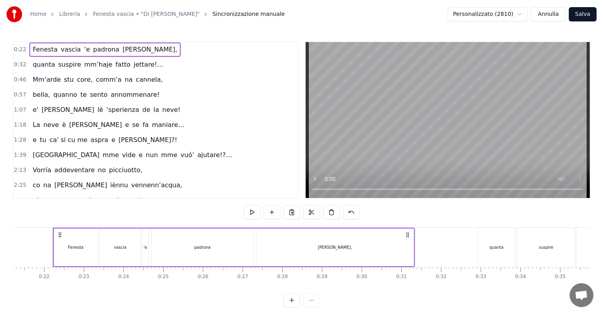
click at [306, 306] on div at bounding box center [301, 300] width 37 height 14
click at [312, 306] on div at bounding box center [301, 300] width 37 height 14
click at [295, 304] on button at bounding box center [291, 300] width 17 height 14
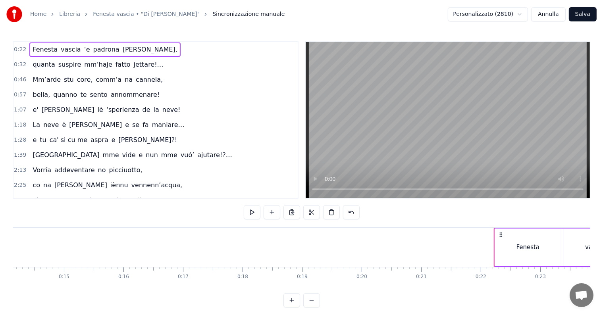
click at [295, 304] on button at bounding box center [291, 300] width 17 height 14
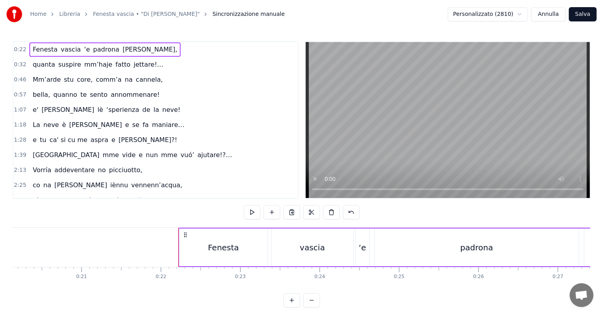
scroll to position [0, 1724]
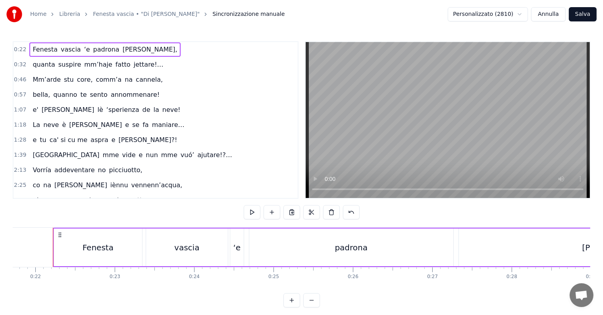
click at [295, 304] on button at bounding box center [291, 300] width 17 height 14
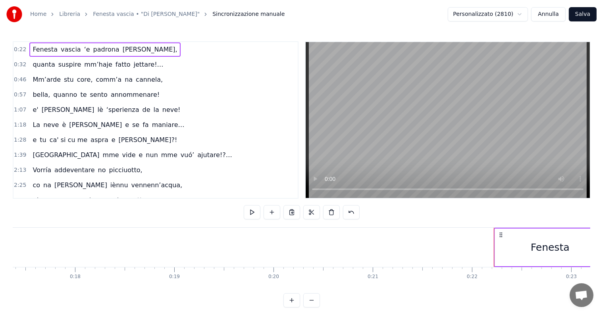
click at [286, 302] on button at bounding box center [291, 300] width 17 height 14
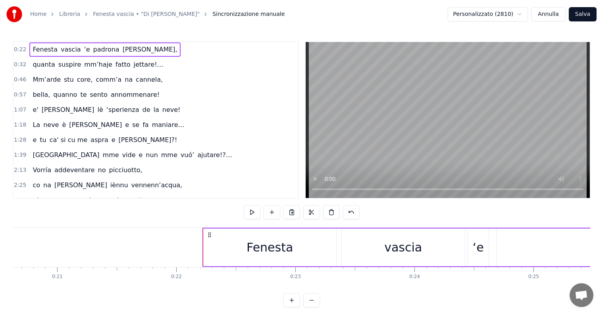
scroll to position [0, 2606]
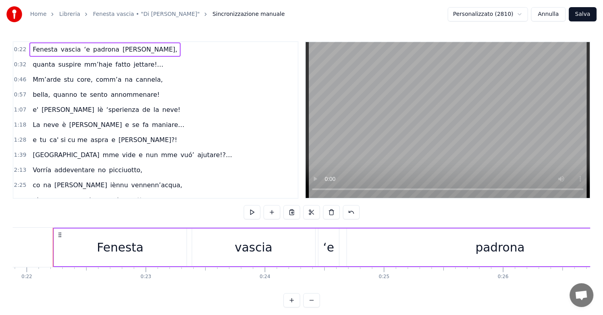
click at [316, 307] on button at bounding box center [311, 300] width 17 height 14
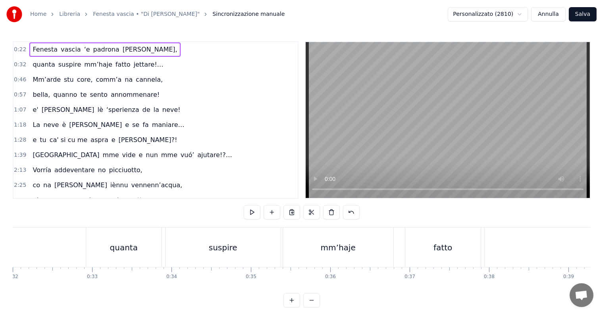
click at [316, 307] on button at bounding box center [311, 300] width 17 height 14
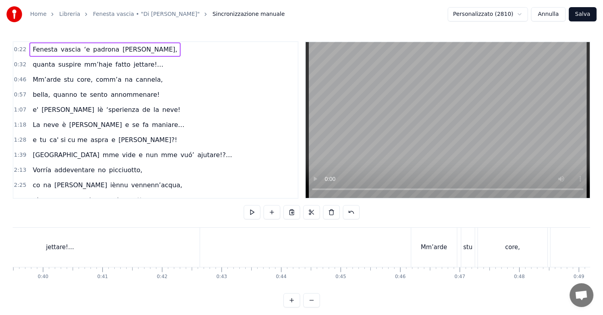
click at [316, 307] on button at bounding box center [311, 300] width 17 height 14
click at [316, 307] on div at bounding box center [301, 300] width 37 height 14
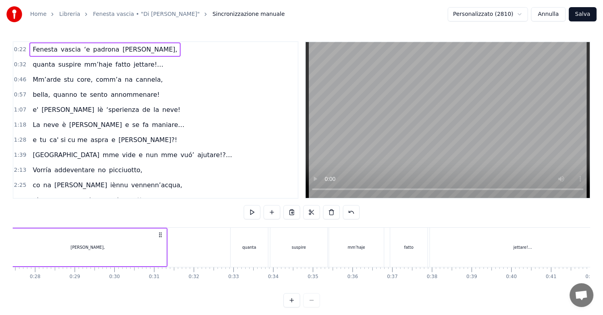
click at [316, 307] on div at bounding box center [301, 300] width 37 height 14
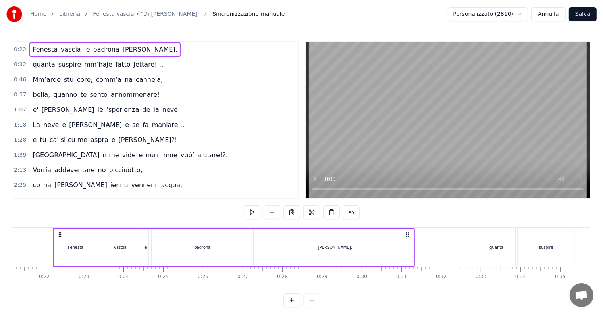
click at [316, 307] on div at bounding box center [301, 300] width 37 height 14
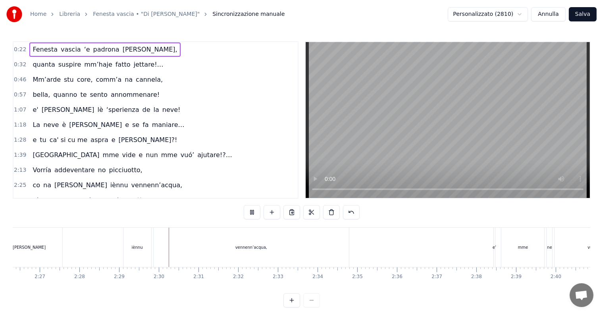
scroll to position [0, 5902]
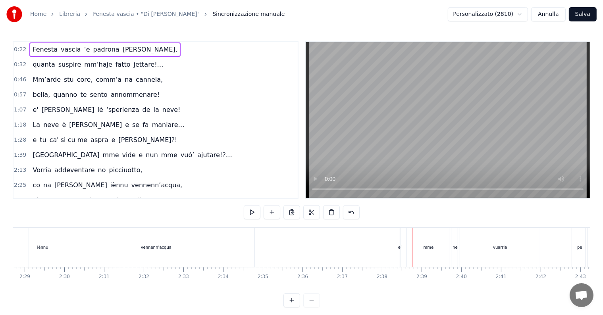
click at [583, 11] on button "Salva" at bounding box center [583, 14] width 28 height 14
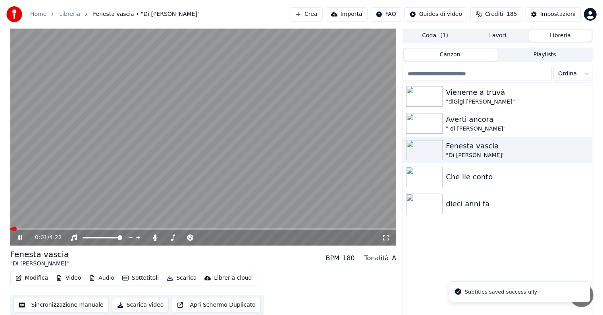
click at [177, 280] on button "Scarica" at bounding box center [182, 278] width 36 height 11
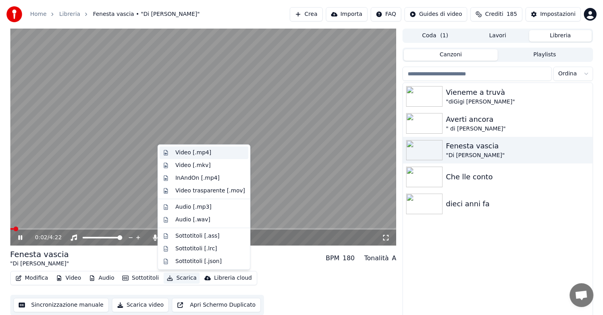
click at [175, 152] on div "Video [.mp4]" at bounding box center [204, 152] width 89 height 13
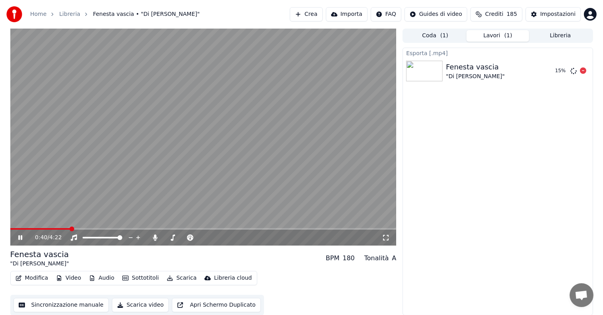
click at [581, 71] on icon at bounding box center [583, 70] width 6 height 6
click at [181, 278] on button "Scarica" at bounding box center [182, 278] width 36 height 11
click at [139, 244] on div "0:44 / 4:22" at bounding box center [203, 238] width 386 height 16
click at [152, 238] on icon at bounding box center [155, 238] width 8 height 6
click at [184, 279] on button "Scarica" at bounding box center [182, 278] width 36 height 11
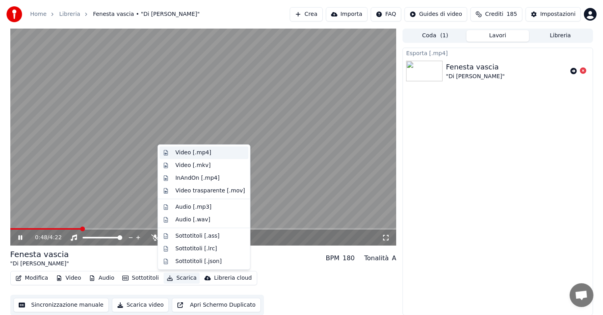
click at [189, 155] on div "Video [.mp4]" at bounding box center [193, 153] width 36 height 8
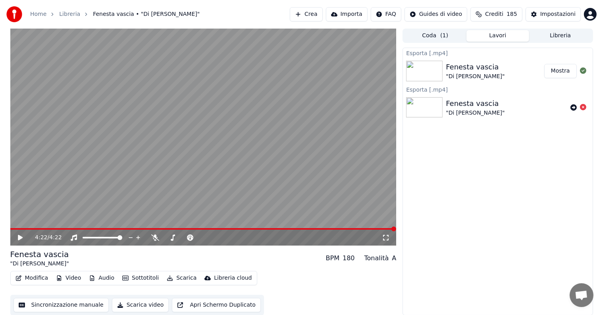
click at [571, 72] on button "Mostra" at bounding box center [560, 71] width 33 height 14
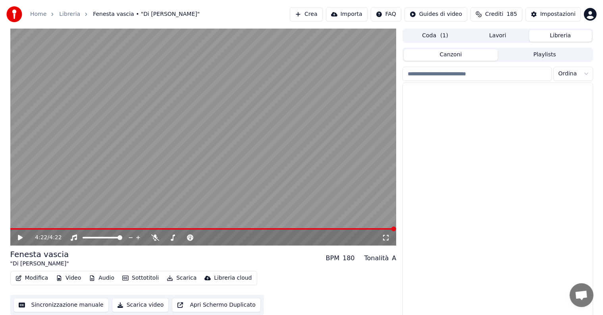
click at [535, 31] on button "Libreria" at bounding box center [560, 36] width 63 height 12
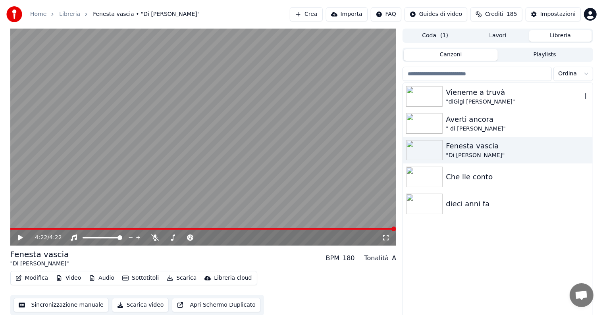
click at [454, 102] on div ""diGigi [PERSON_NAME]"" at bounding box center [513, 102] width 135 height 8
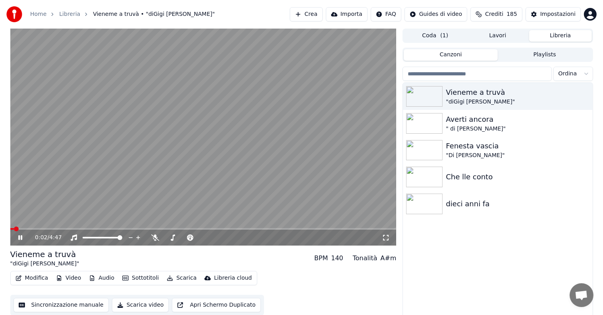
click at [22, 237] on icon at bounding box center [20, 237] width 4 height 5
click at [22, 237] on icon at bounding box center [26, 238] width 19 height 6
click at [156, 239] on icon at bounding box center [155, 238] width 8 height 6
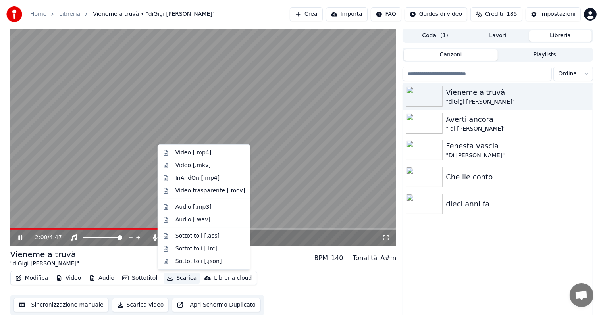
click at [182, 281] on button "Scarica" at bounding box center [182, 278] width 36 height 11
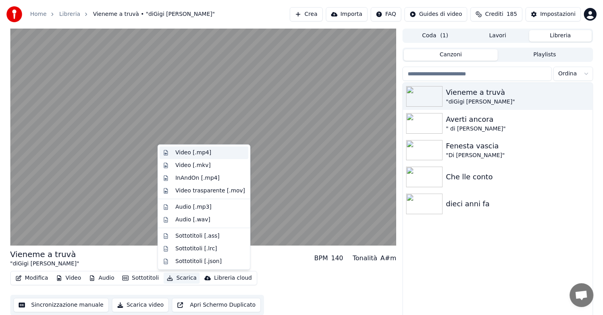
click at [189, 154] on div "Video [.mp4]" at bounding box center [193, 153] width 36 height 8
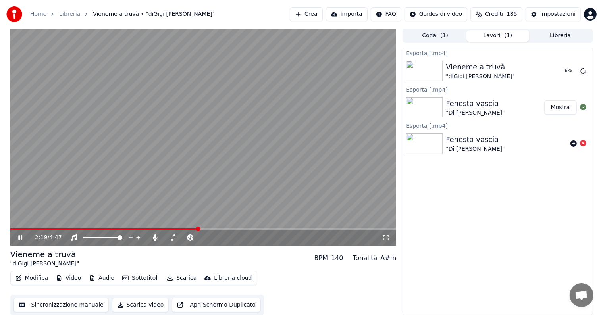
click at [328, 257] on div "BPM" at bounding box center [320, 259] width 13 height 10
click at [581, 141] on icon at bounding box center [583, 143] width 6 height 6
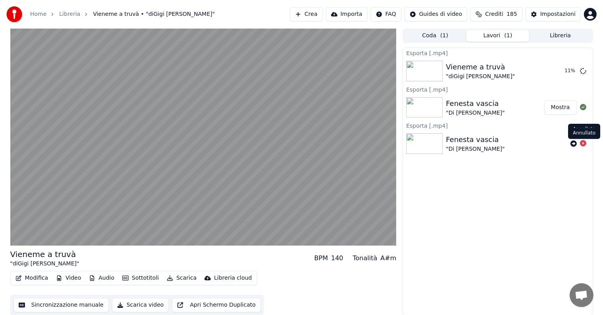
click at [581, 142] on icon at bounding box center [583, 143] width 6 height 6
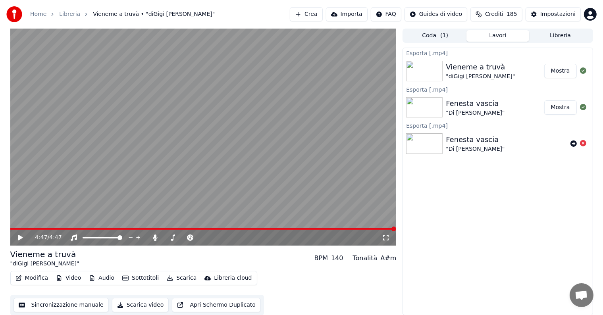
click at [570, 77] on button "Mostra" at bounding box center [560, 71] width 33 height 14
